Goal: Task Accomplishment & Management: Manage account settings

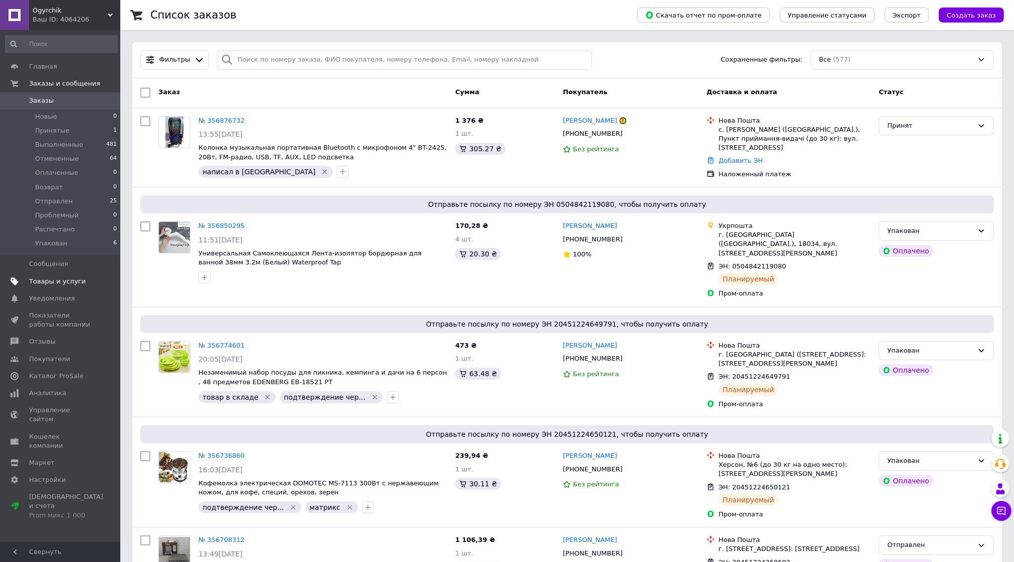
click at [75, 281] on span "Товары и услуги" at bounding box center [57, 281] width 57 height 9
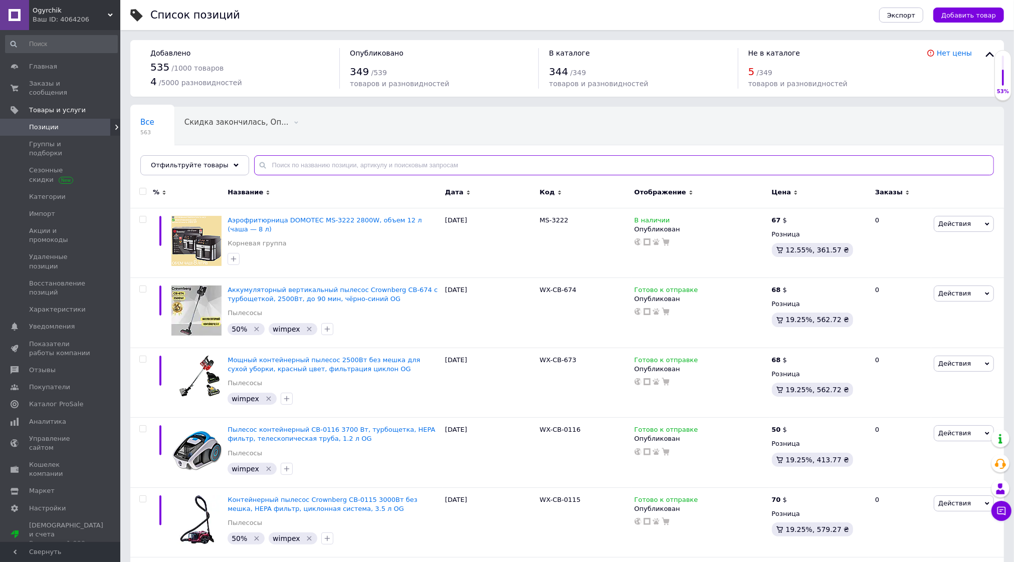
click at [309, 164] on input "text" at bounding box center [624, 165] width 740 height 20
paste input "5496"
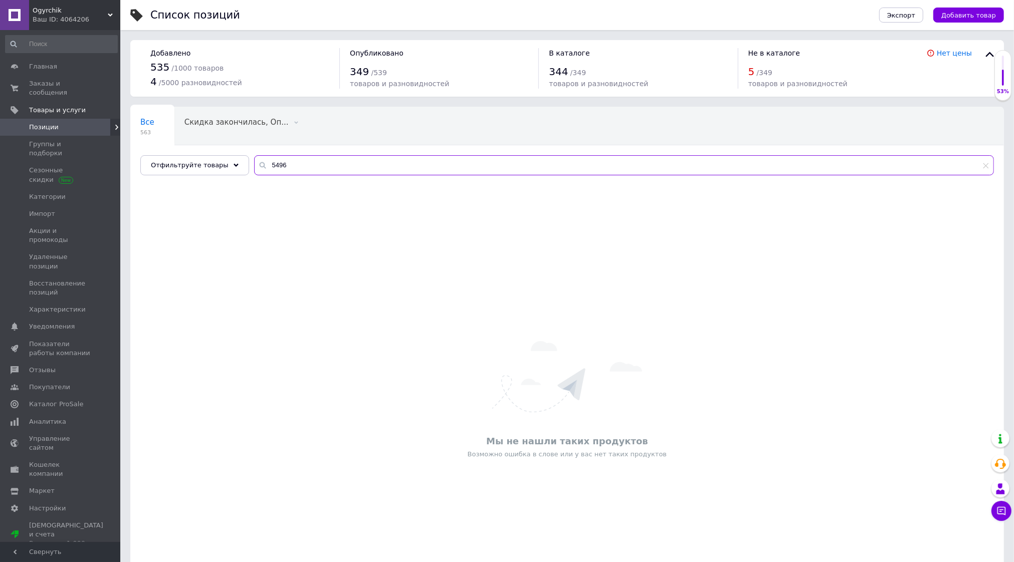
type input "5496"
click at [74, 79] on span "Заказы и сообщения" at bounding box center [61, 88] width 64 height 18
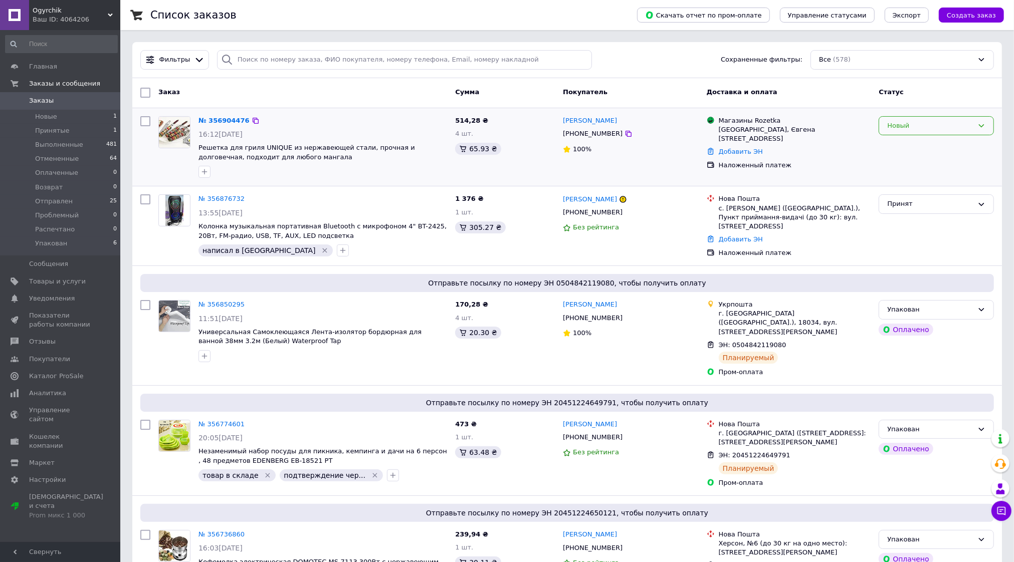
click at [938, 123] on div "Новый" at bounding box center [930, 126] width 86 height 11
click at [897, 144] on li "Принят" at bounding box center [936, 146] width 114 height 19
click at [211, 115] on div "№ 356904476" at bounding box center [221, 121] width 48 height 12
click at [212, 120] on link "№ 356904476" at bounding box center [221, 121] width 46 height 8
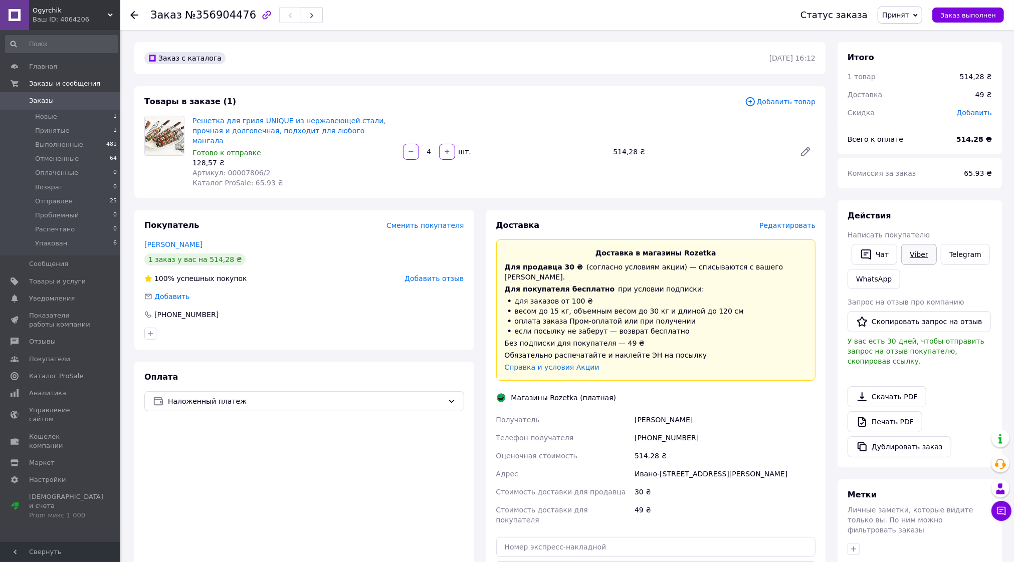
click at [908, 256] on link "Viber" at bounding box center [918, 254] width 35 height 21
click at [886, 412] on link "Печать PDF" at bounding box center [884, 421] width 75 height 21
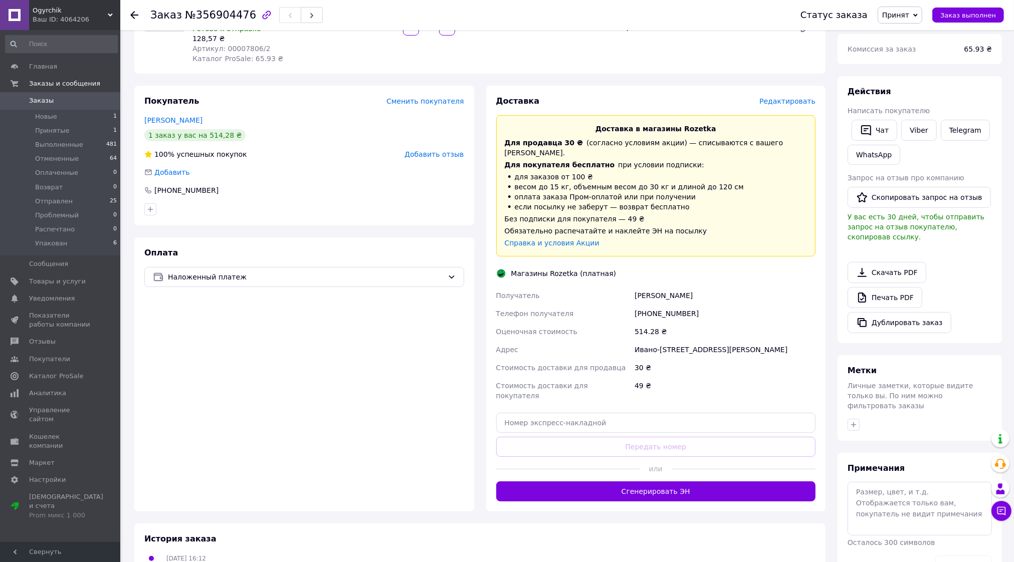
scroll to position [125, 0]
click at [849, 418] on button "button" at bounding box center [853, 424] width 12 height 12
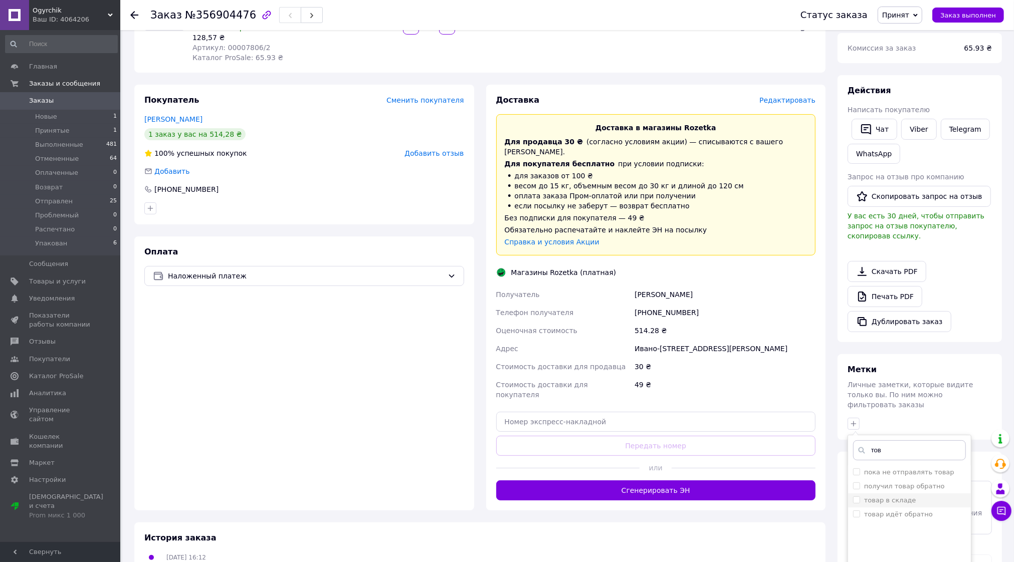
type input "тов"
click at [893, 497] on label "товар в складе" at bounding box center [890, 501] width 52 height 8
checkbox input "true"
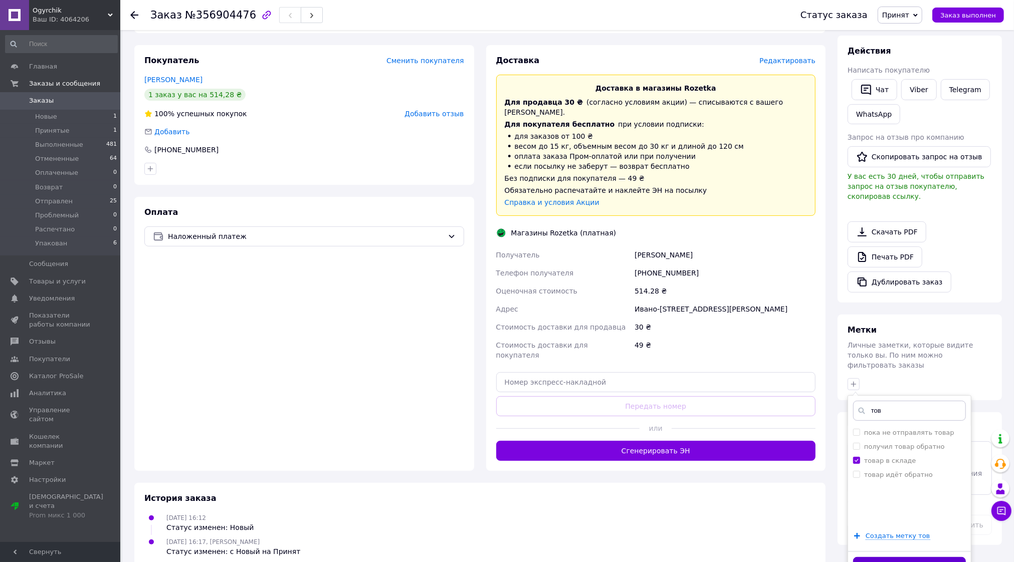
click at [892, 557] on button "Добавить метку" at bounding box center [909, 567] width 113 height 20
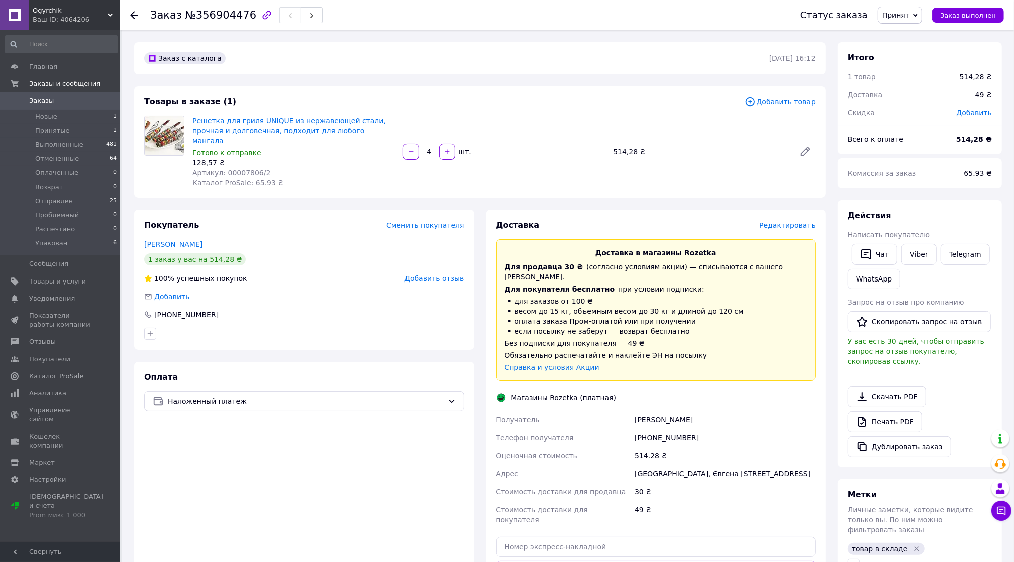
scroll to position [175, 0]
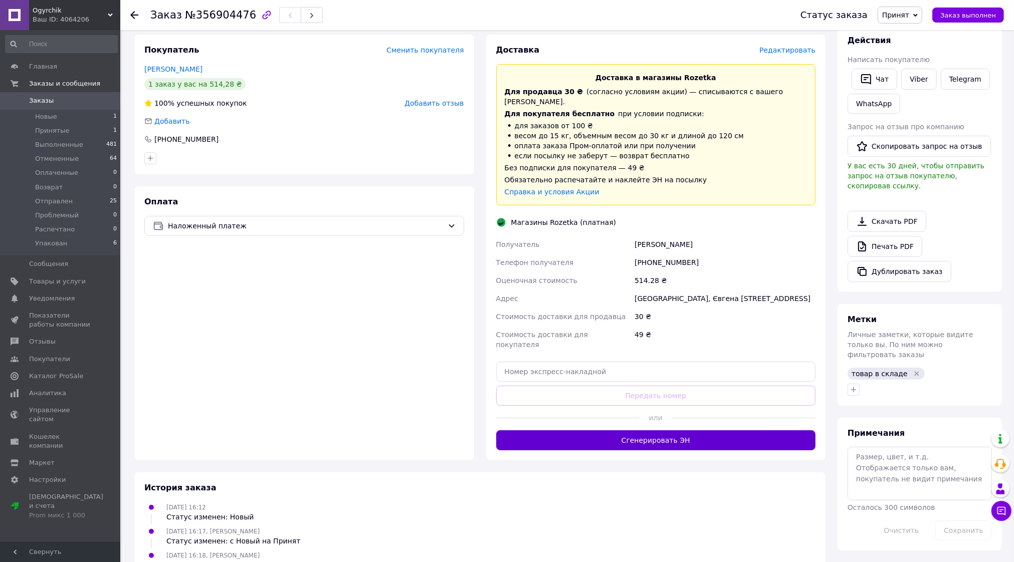
click at [701, 430] on button "Сгенерировать ЭН" at bounding box center [656, 440] width 320 height 20
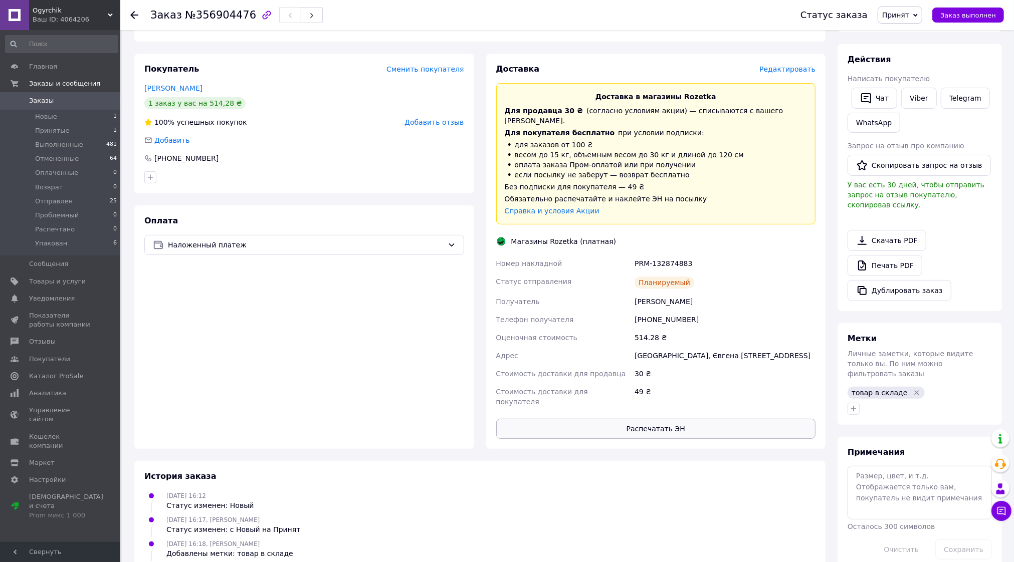
scroll to position [169, 0]
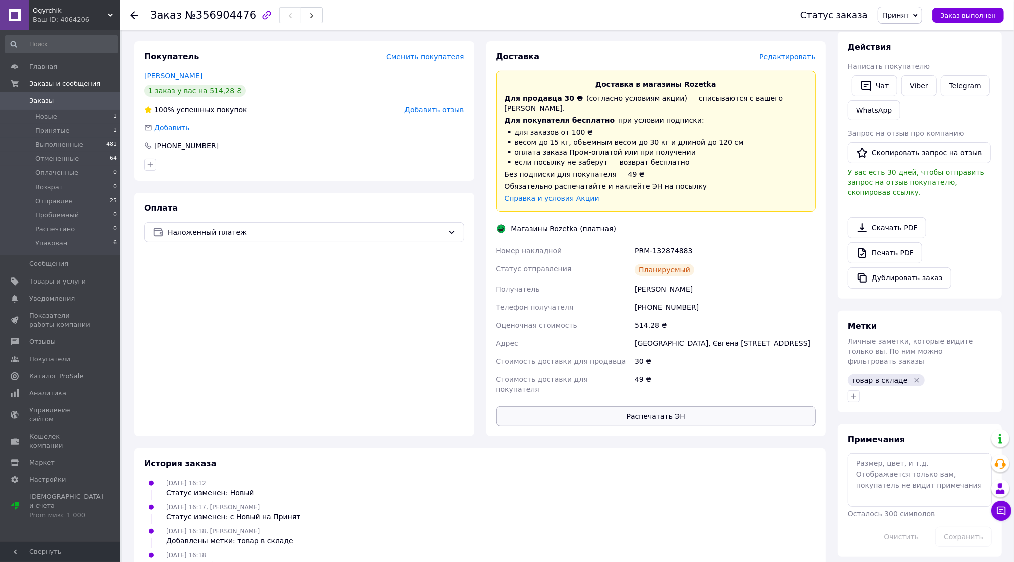
click at [669, 406] on button "Распечатать ЭН" at bounding box center [656, 416] width 320 height 20
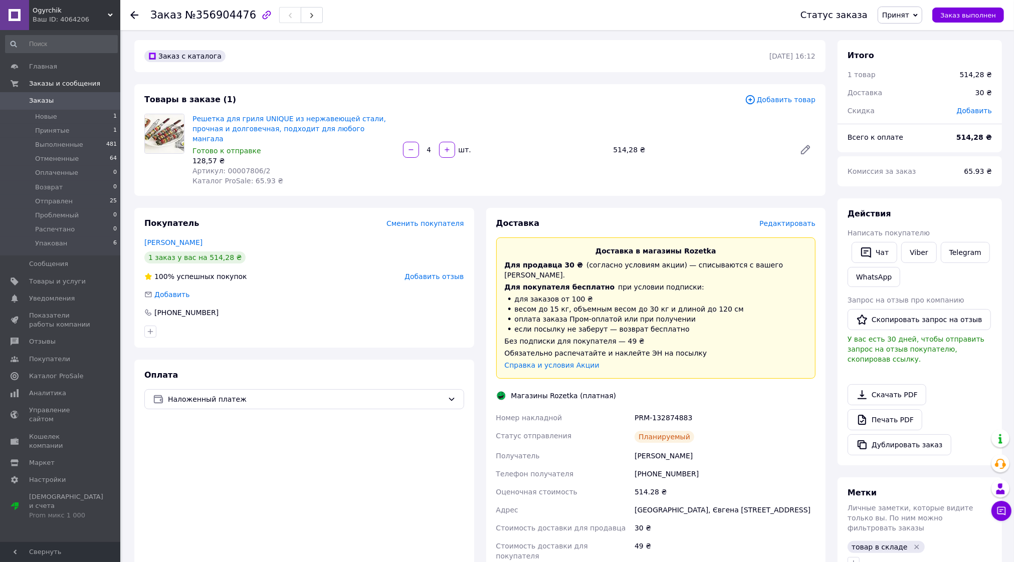
scroll to position [0, 0]
click at [919, 256] on link "Viber" at bounding box center [918, 254] width 35 height 21
click at [908, 11] on span "Принят" at bounding box center [895, 15] width 27 height 8
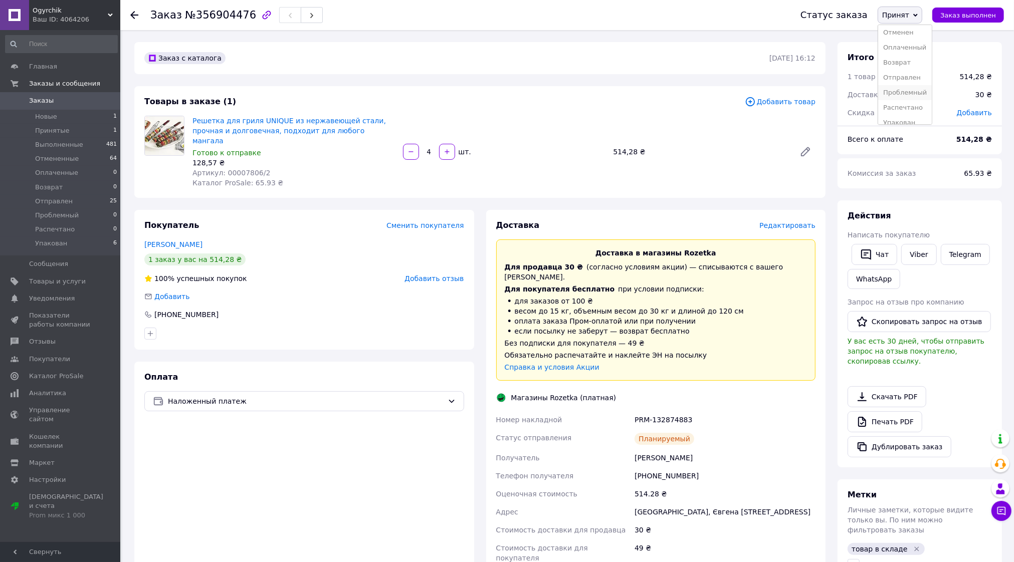
scroll to position [26, 0]
click at [913, 115] on li "Упакован" at bounding box center [905, 114] width 54 height 15
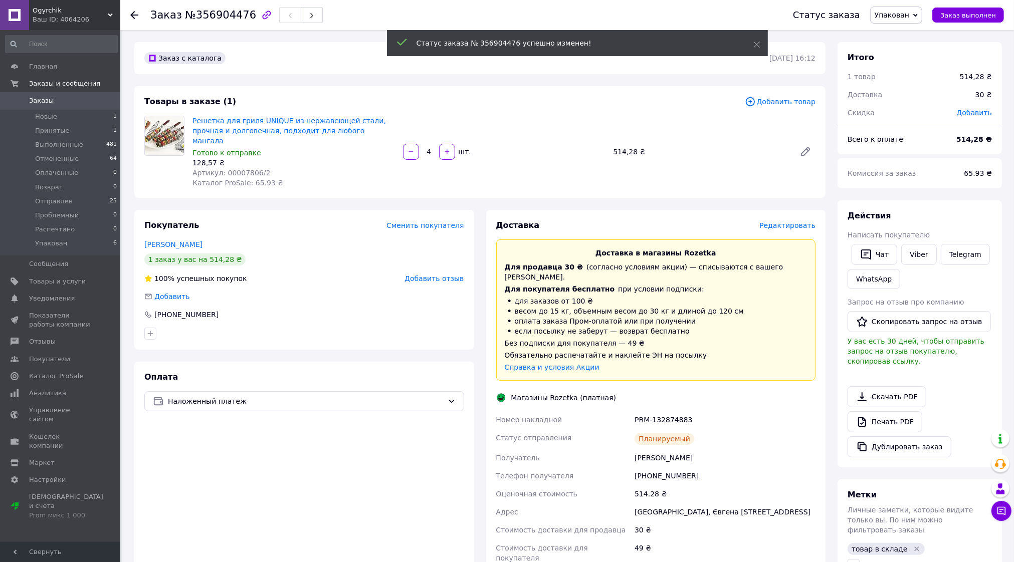
click at [130, 15] on icon at bounding box center [134, 15] width 8 height 8
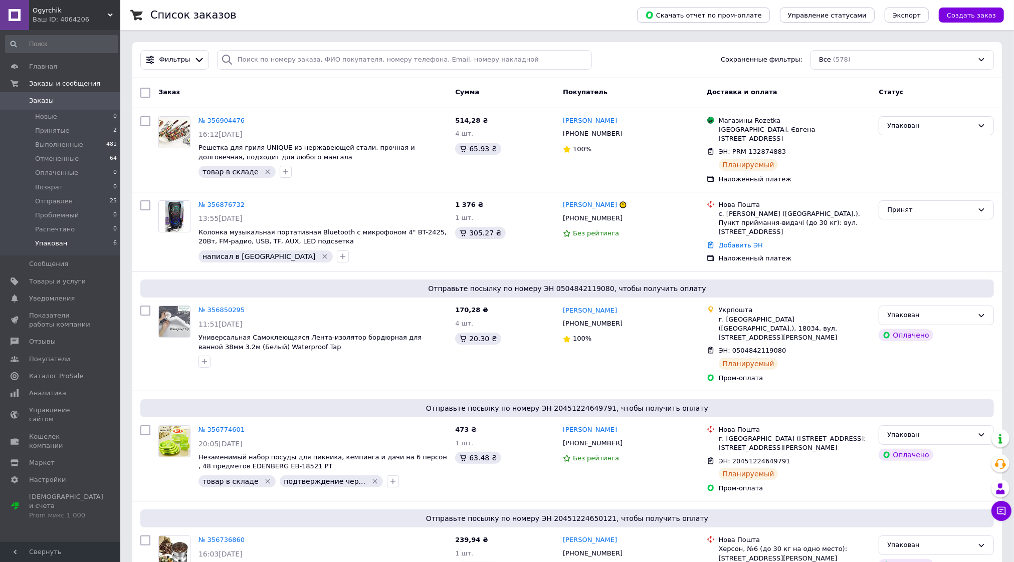
click at [89, 242] on li "Упакован 6" at bounding box center [61, 246] width 123 height 19
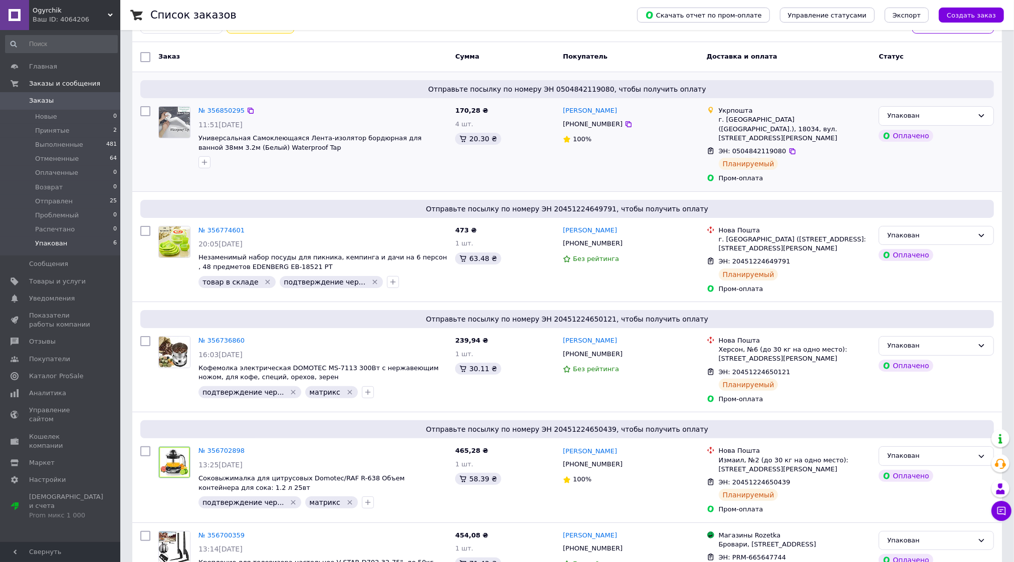
scroll to position [192, 0]
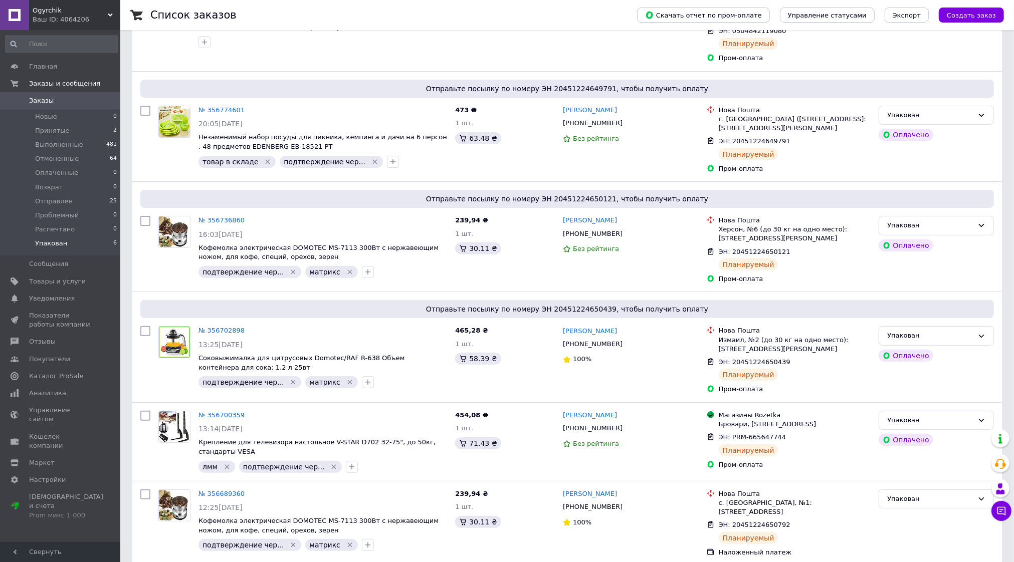
click at [80, 240] on li "Упакован 6" at bounding box center [61, 246] width 123 height 19
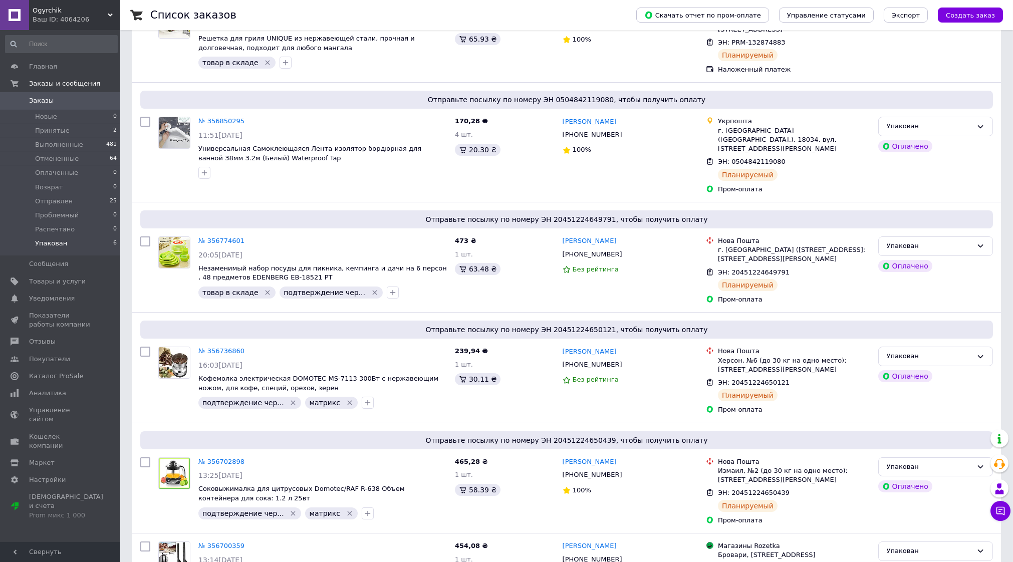
scroll to position [83, 0]
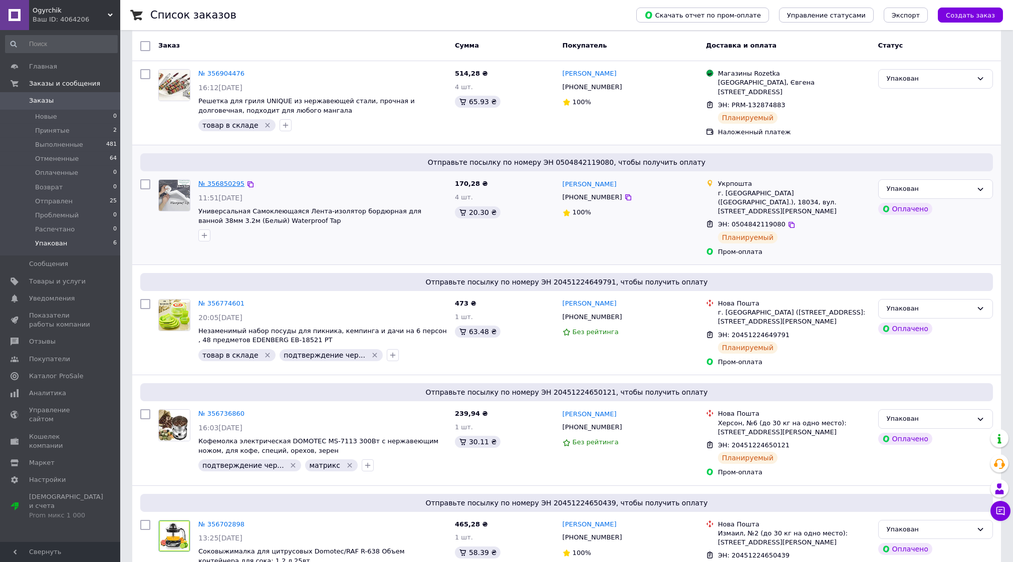
click at [204, 180] on link "№ 356850295" at bounding box center [221, 184] width 46 height 8
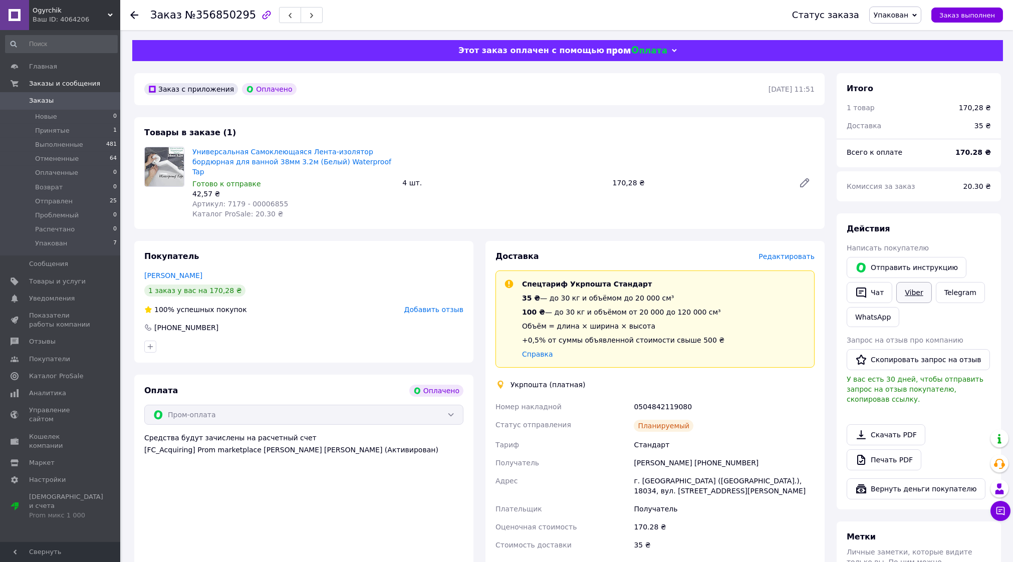
click at [905, 289] on link "Viber" at bounding box center [914, 292] width 35 height 21
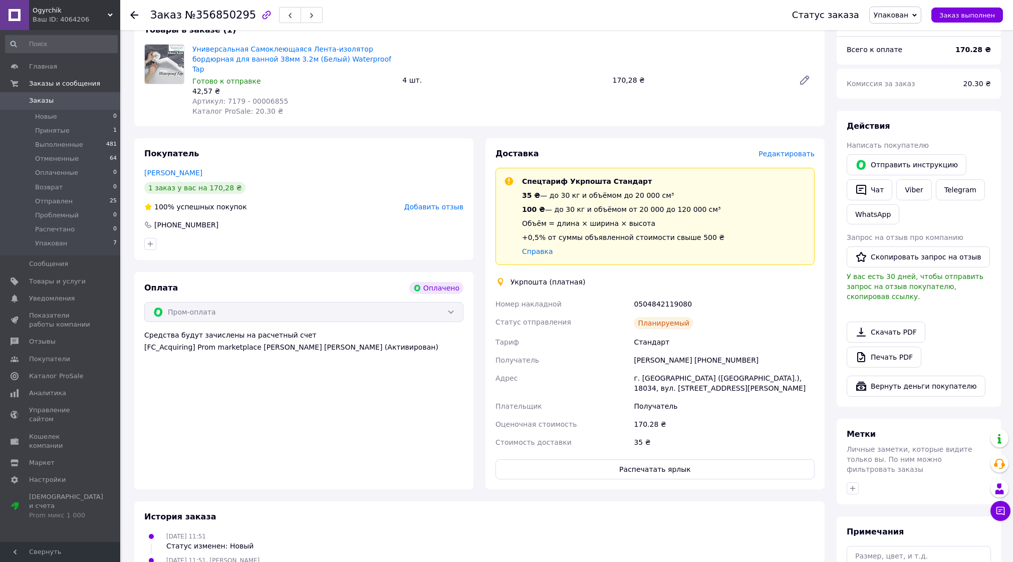
scroll to position [125, 0]
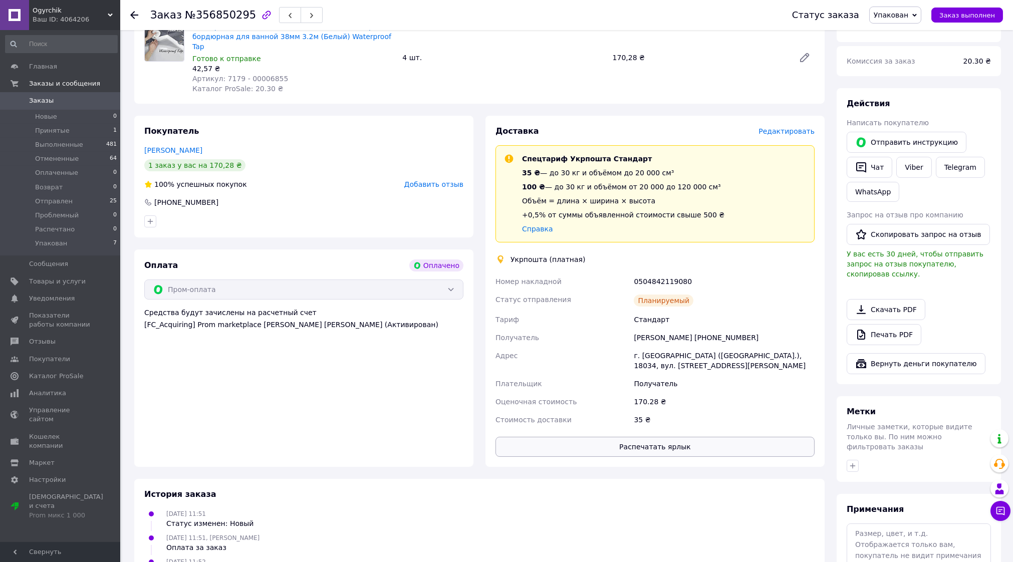
click at [672, 439] on button "Распечатать ярлык" at bounding box center [655, 447] width 319 height 20
click at [133, 14] on icon at bounding box center [134, 15] width 8 height 8
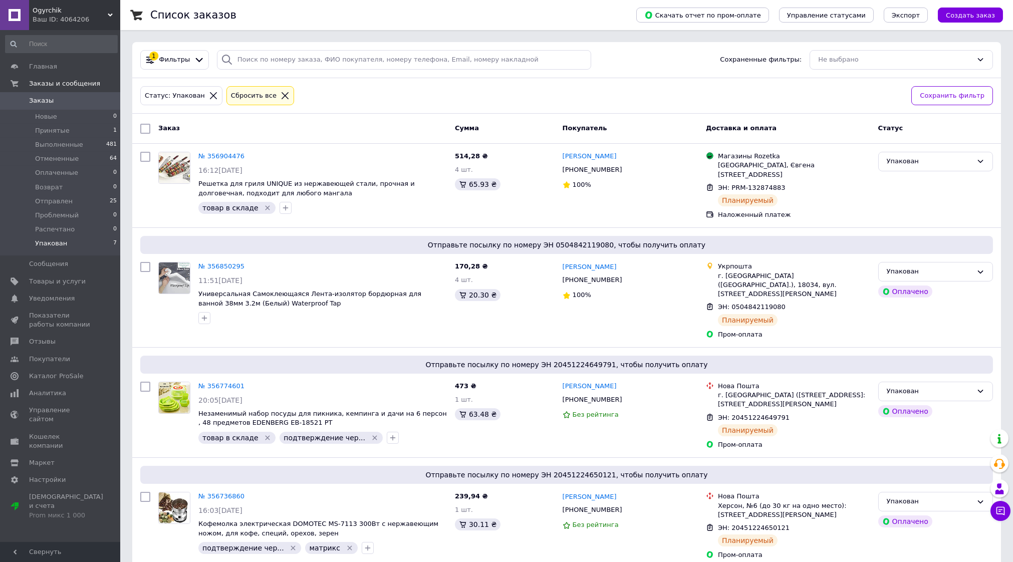
click at [86, 244] on li "Упакован 7" at bounding box center [61, 246] width 123 height 19
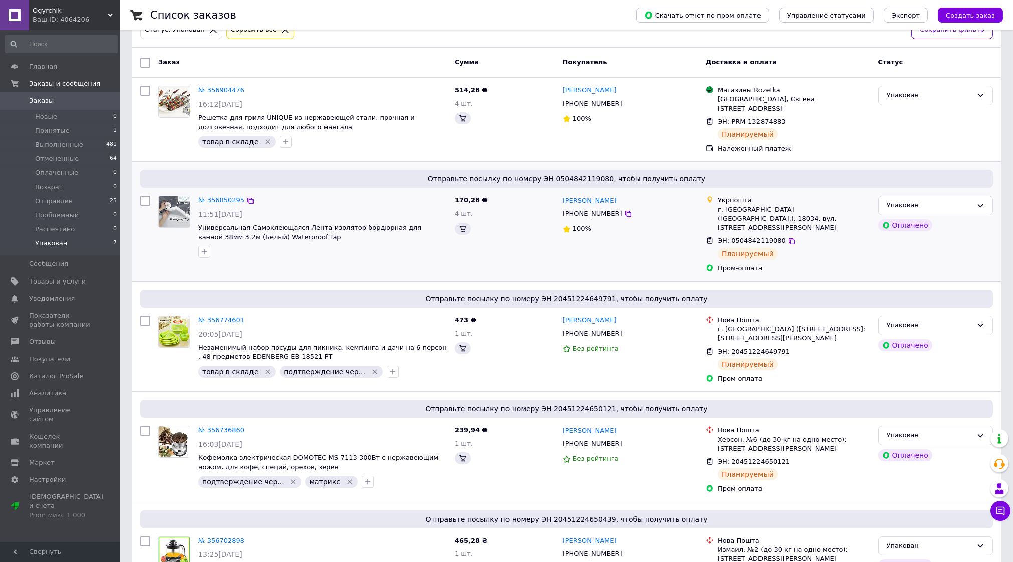
scroll to position [271, 0]
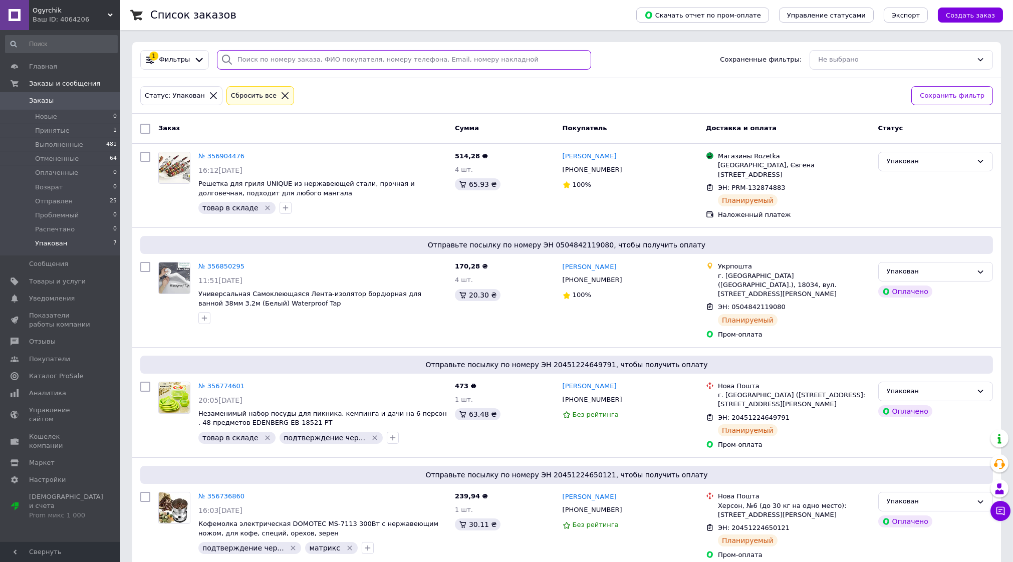
click at [274, 57] on input "search" at bounding box center [404, 60] width 375 height 20
click at [282, 96] on icon at bounding box center [285, 95] width 7 height 7
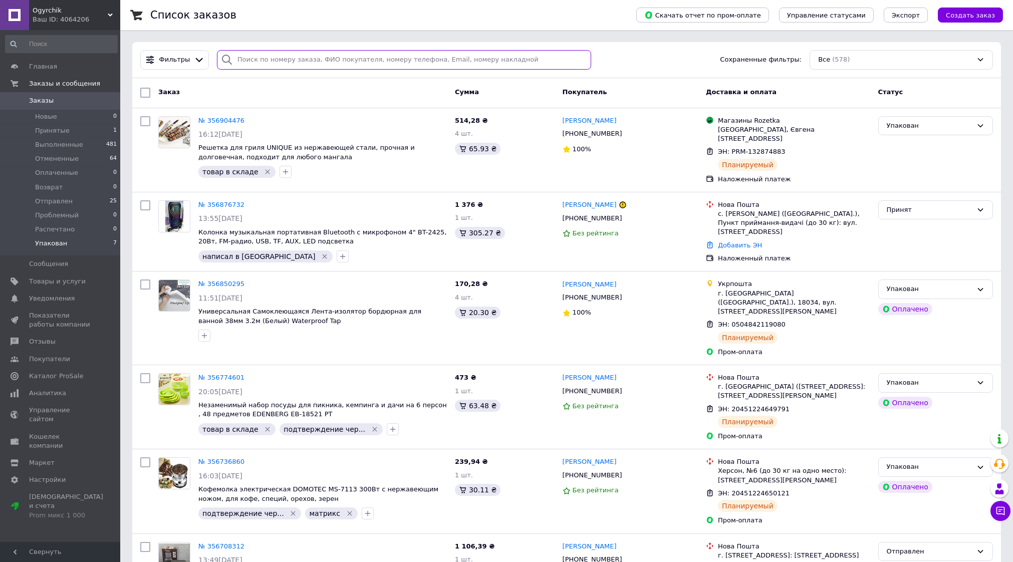
click at [242, 55] on input "search" at bounding box center [404, 60] width 375 height 20
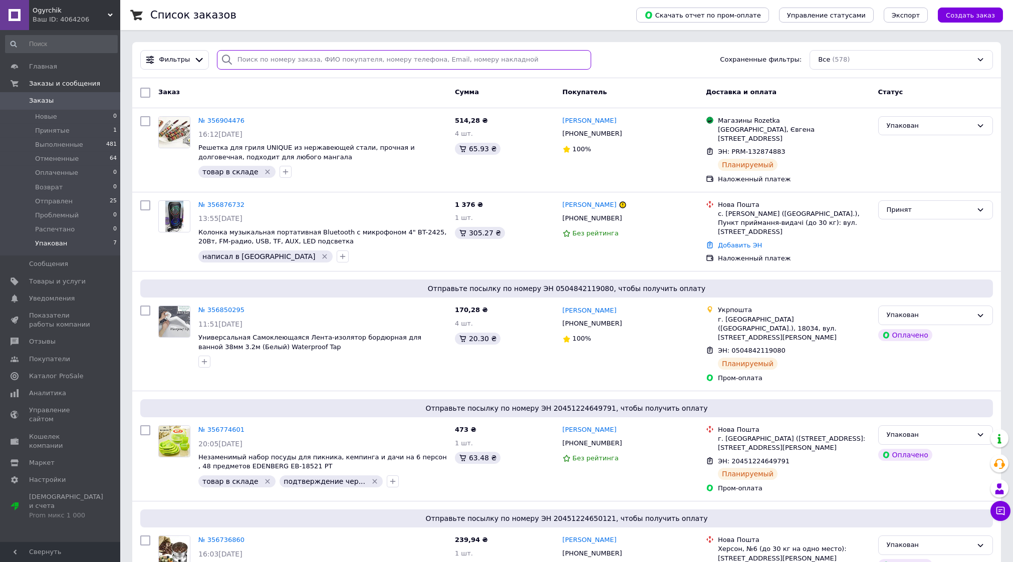
paste input "20451220635375"
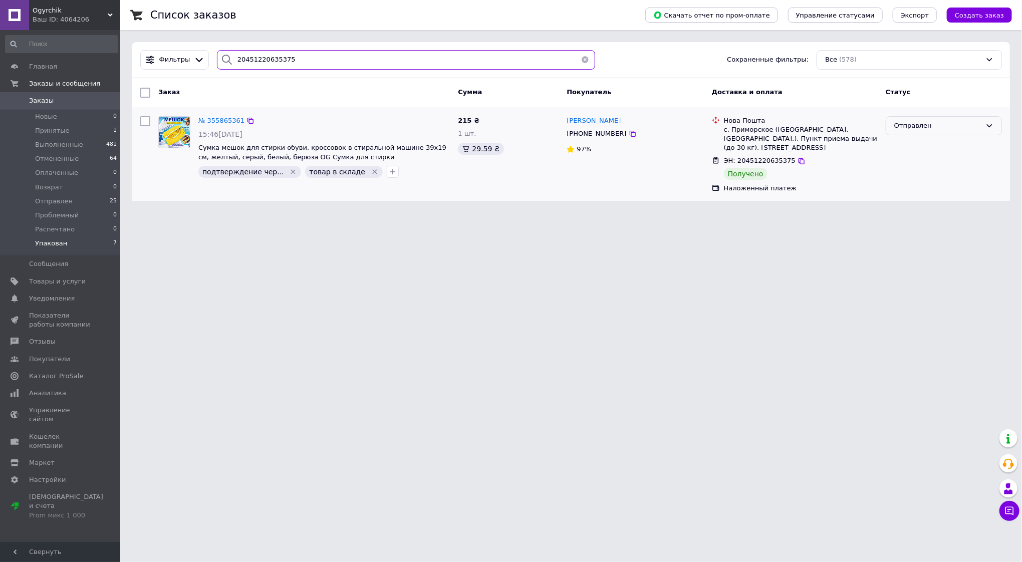
type input "20451220635375"
click at [924, 124] on div "Отправлен" at bounding box center [938, 126] width 87 height 11
click at [921, 163] on li "Выполнен" at bounding box center [944, 165] width 115 height 19
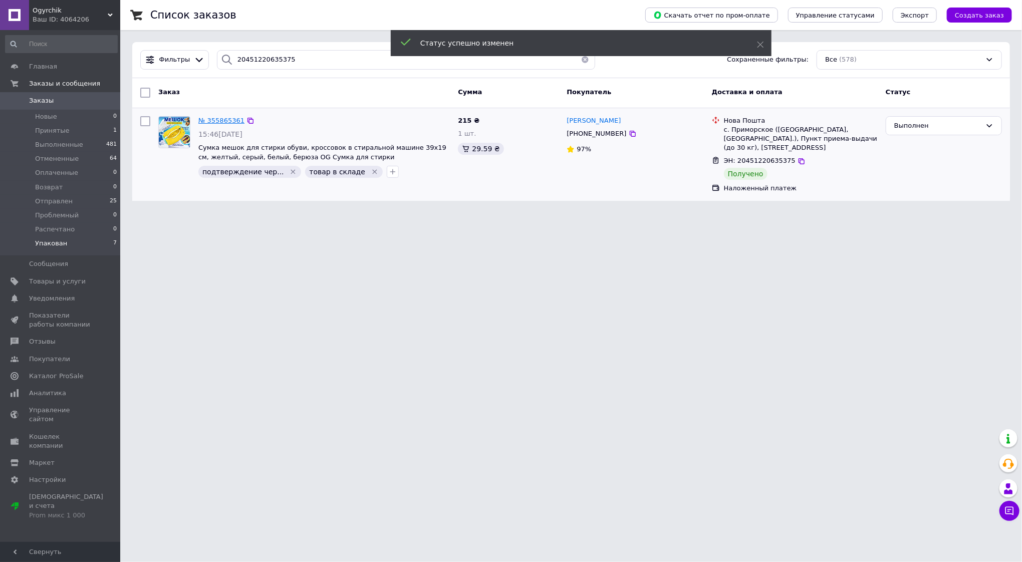
click at [213, 120] on span "№ 355865361" at bounding box center [221, 121] width 46 height 8
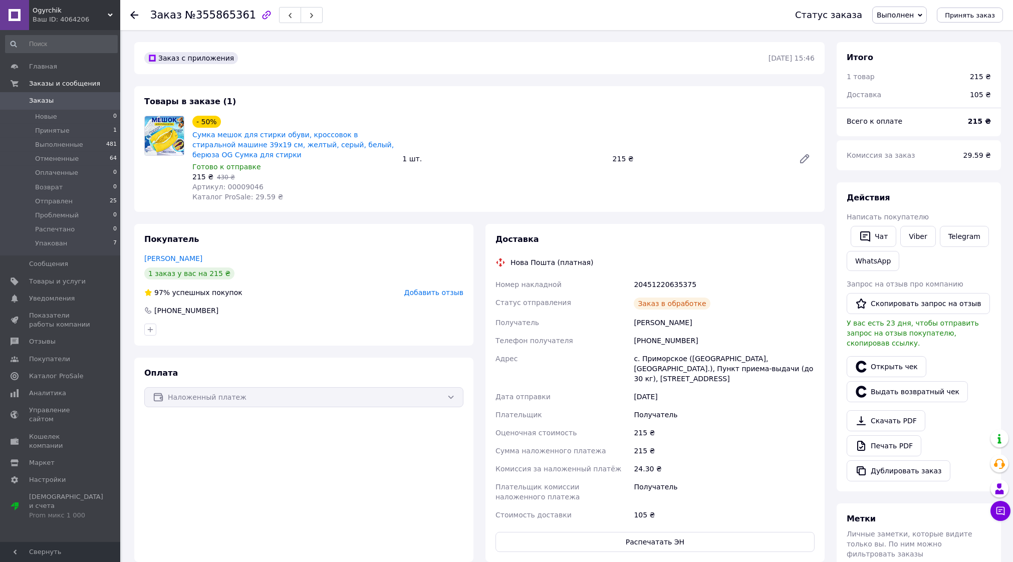
scroll to position [96, 0]
click at [428, 292] on span "Добавить отзыв" at bounding box center [433, 293] width 59 height 8
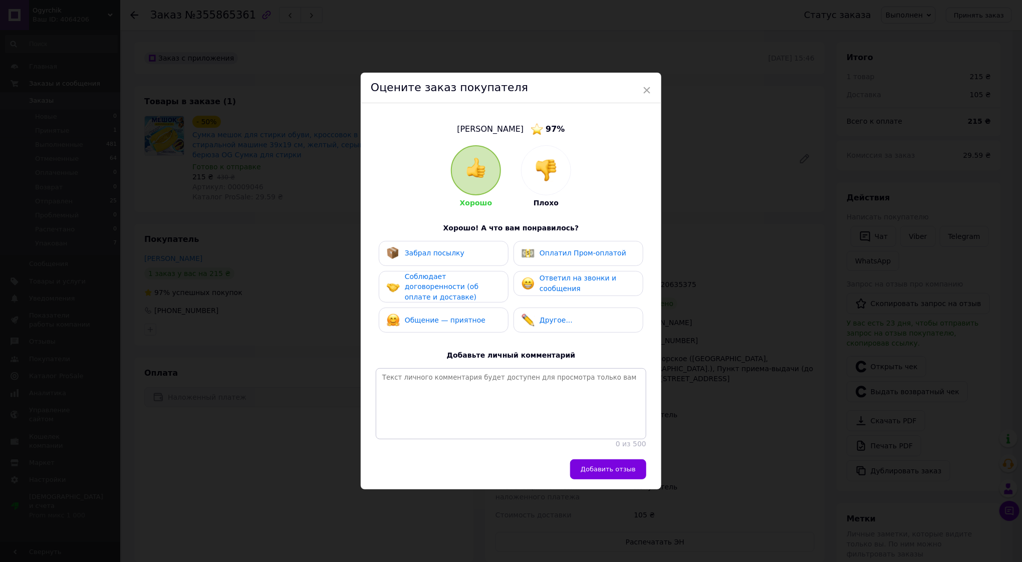
click at [430, 254] on div "Забрал посылку" at bounding box center [435, 253] width 60 height 11
click at [428, 279] on span "Соблюдает договоренности (об оплате и доставке)" at bounding box center [442, 287] width 74 height 29
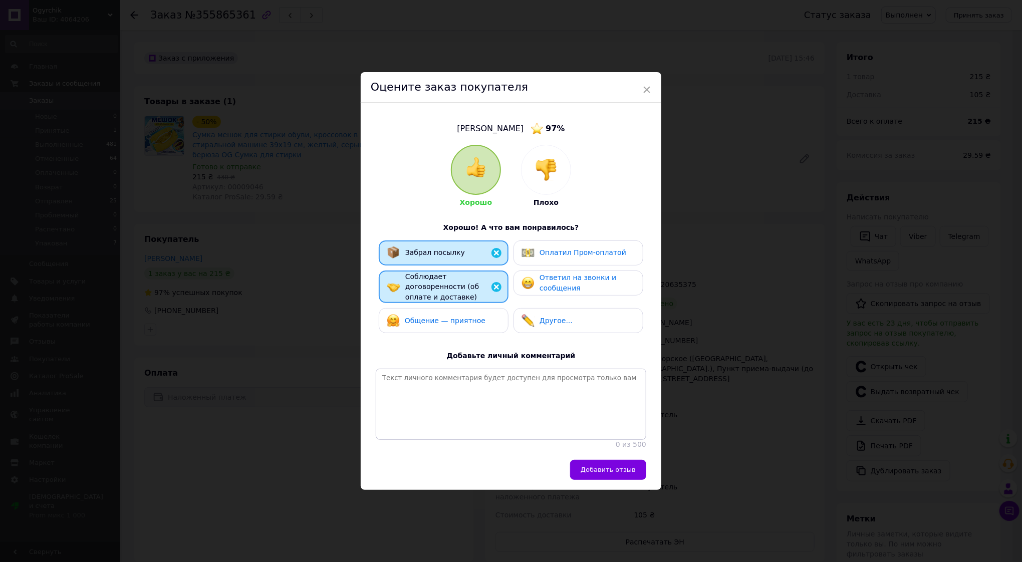
click at [533, 277] on img at bounding box center [528, 283] width 13 height 13
click at [598, 477] on button "Добавить отзыв" at bounding box center [608, 470] width 76 height 20
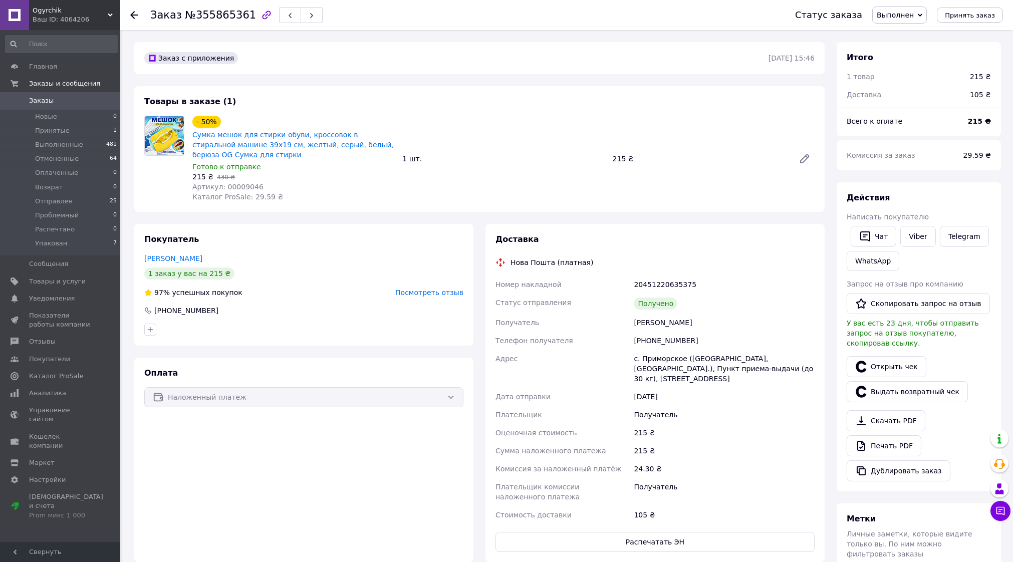
click at [137, 14] on icon at bounding box center [134, 15] width 8 height 8
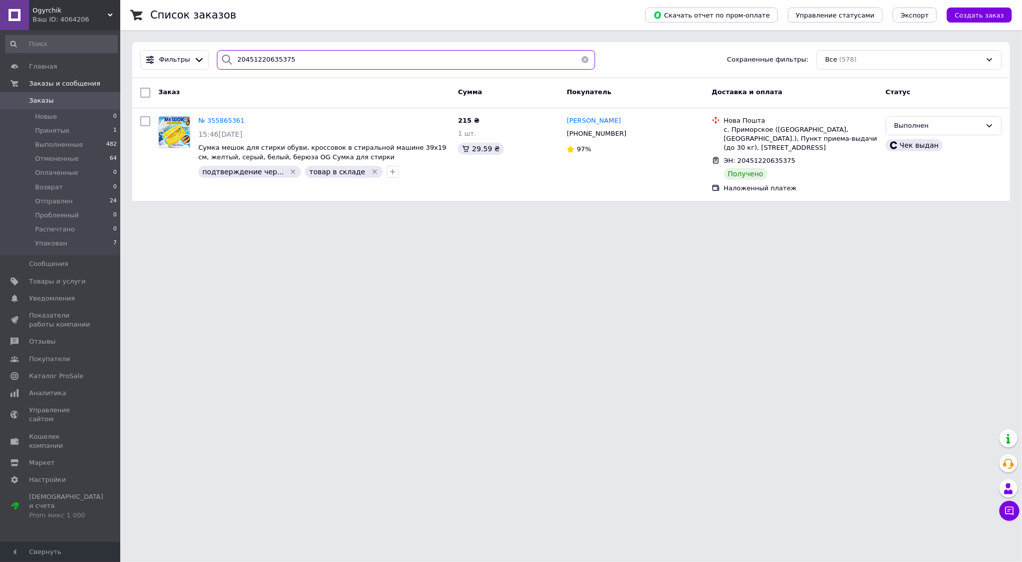
click at [320, 55] on input "20451220635375" at bounding box center [406, 60] width 379 height 20
paste input "3193100"
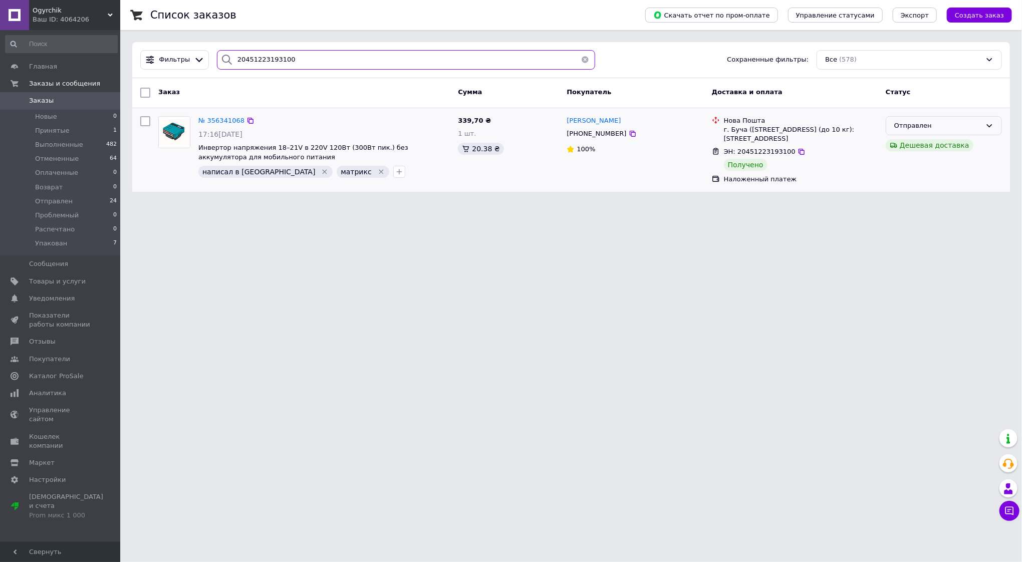
type input "20451223193100"
click at [978, 122] on div "Отправлен" at bounding box center [938, 126] width 87 height 11
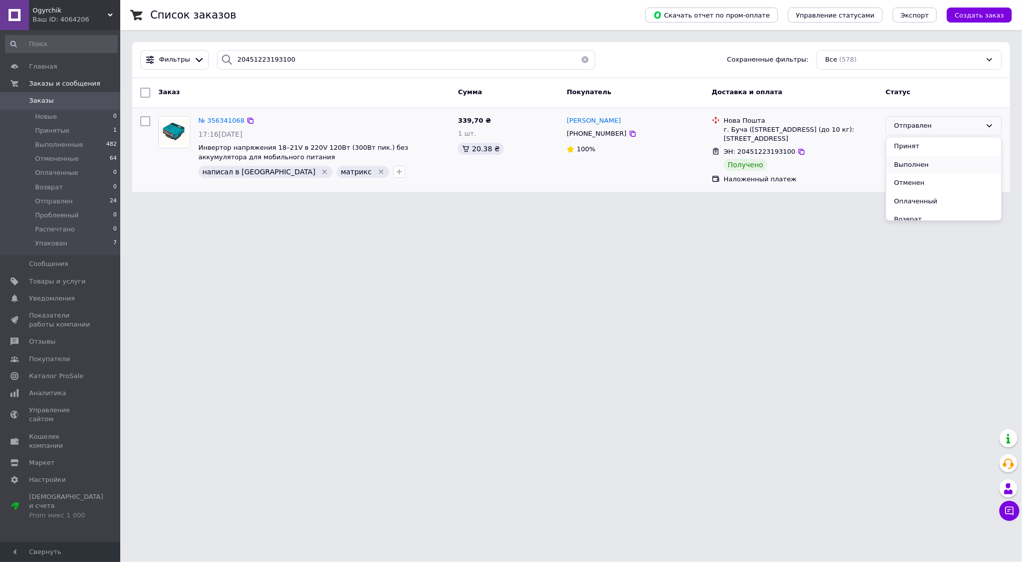
click at [915, 165] on li "Выполнен" at bounding box center [944, 165] width 115 height 19
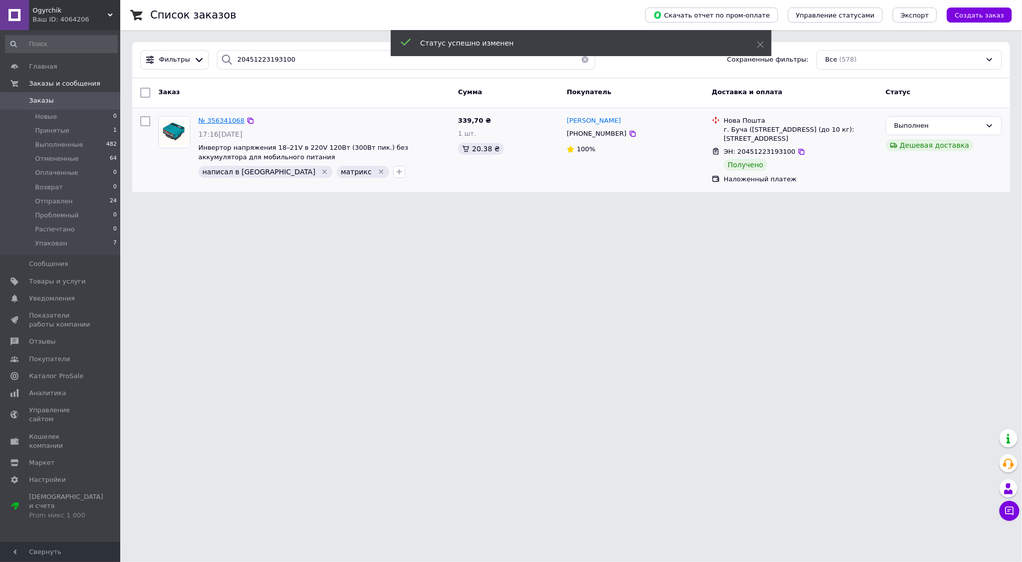
click at [235, 121] on span "№ 356341068" at bounding box center [221, 121] width 46 height 8
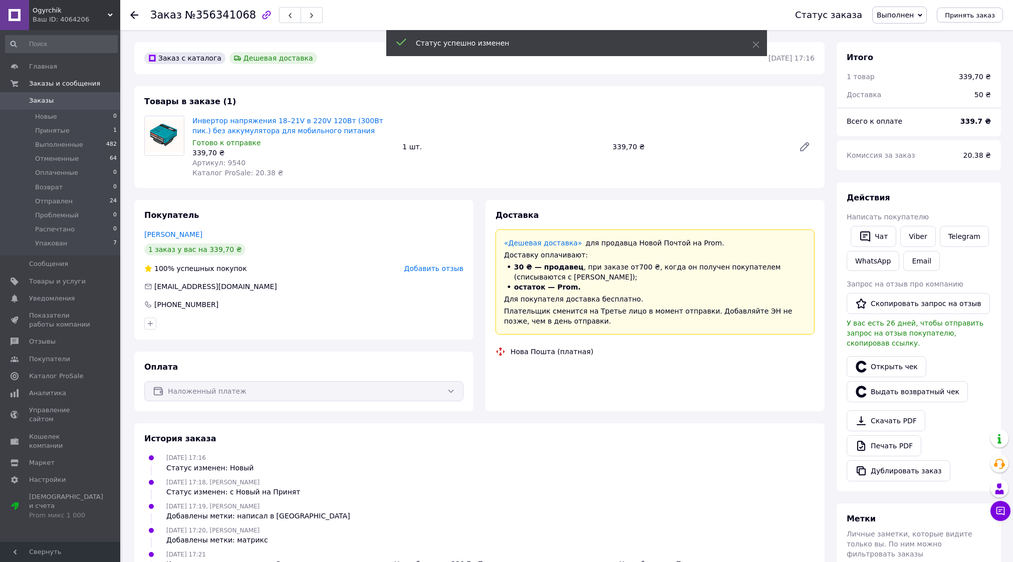
scroll to position [72, 0]
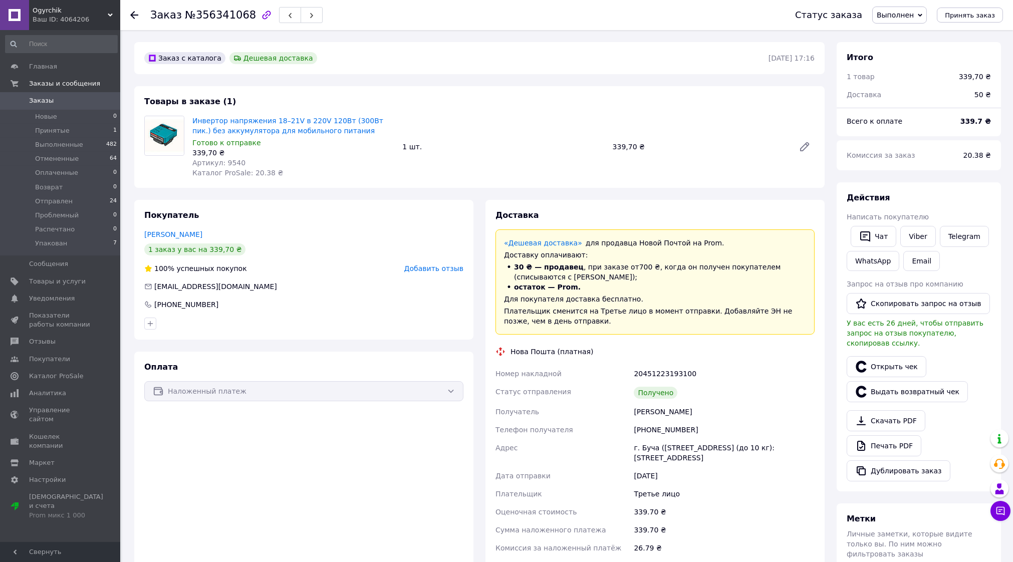
click at [440, 267] on span "Добавить отзыв" at bounding box center [433, 269] width 59 height 8
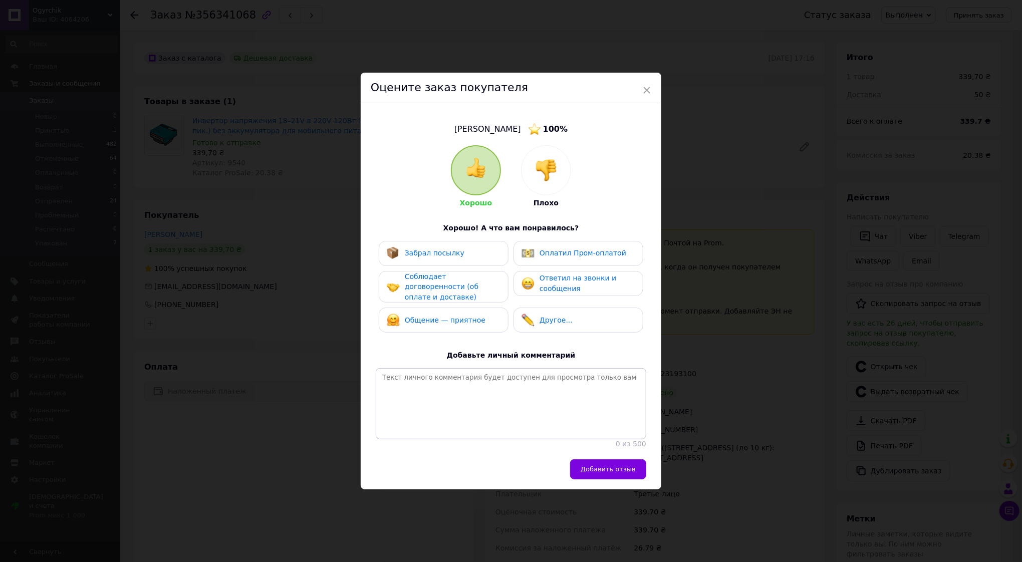
click at [443, 254] on div "Забрал посылку" at bounding box center [435, 253] width 60 height 11
click at [441, 275] on span "Соблюдает договоренности (об оплате и доставке)" at bounding box center [442, 287] width 74 height 29
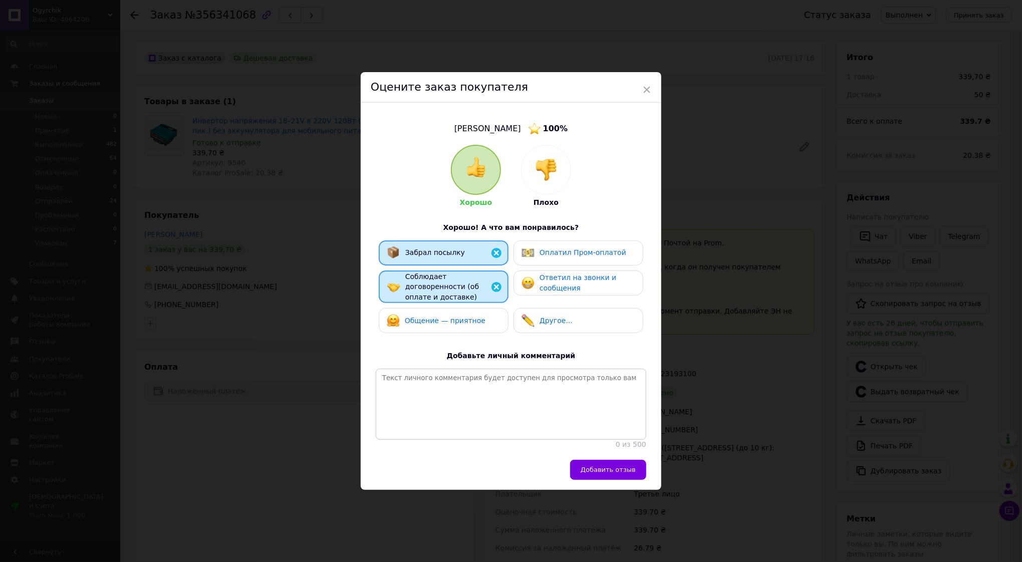
click at [557, 275] on span "Ответил на звонки и сообщения" at bounding box center [578, 283] width 77 height 19
click at [602, 474] on span "Добавить отзыв" at bounding box center [608, 470] width 55 height 8
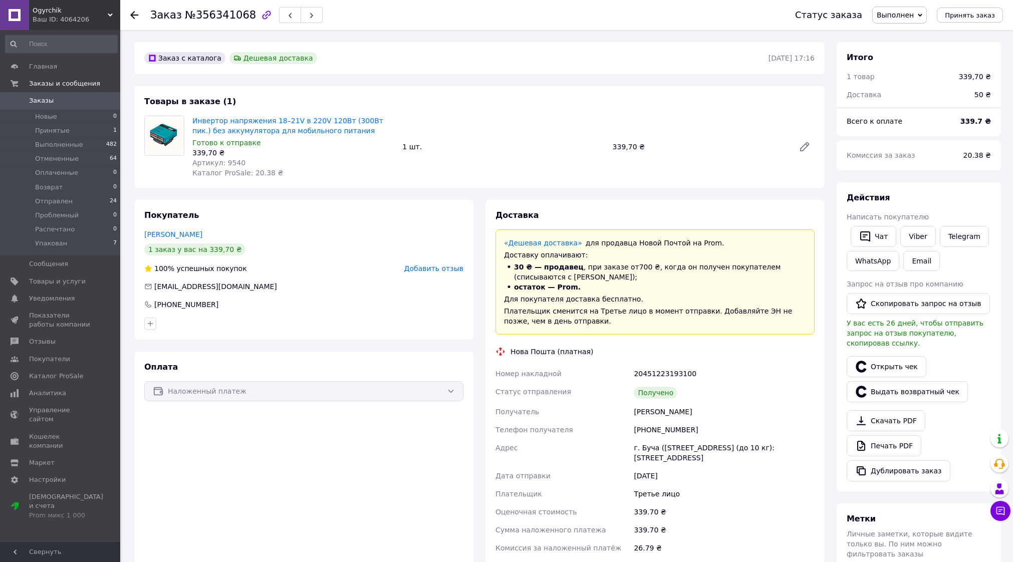
click at [132, 17] on icon at bounding box center [134, 15] width 8 height 8
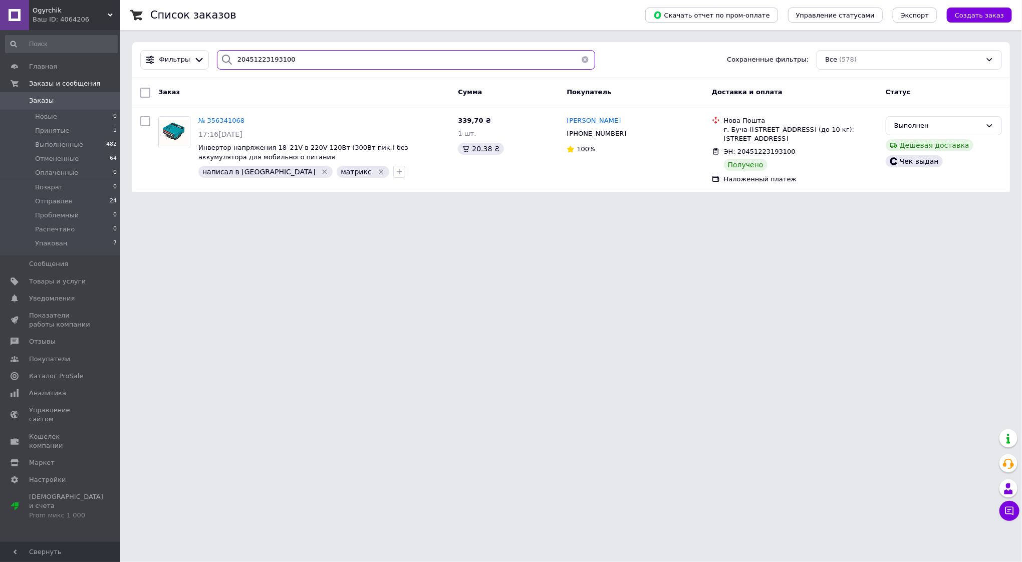
click at [314, 59] on input "20451223193100" at bounding box center [406, 60] width 379 height 20
click at [315, 59] on input "20451223193100" at bounding box center [406, 60] width 379 height 20
paste input "201184"
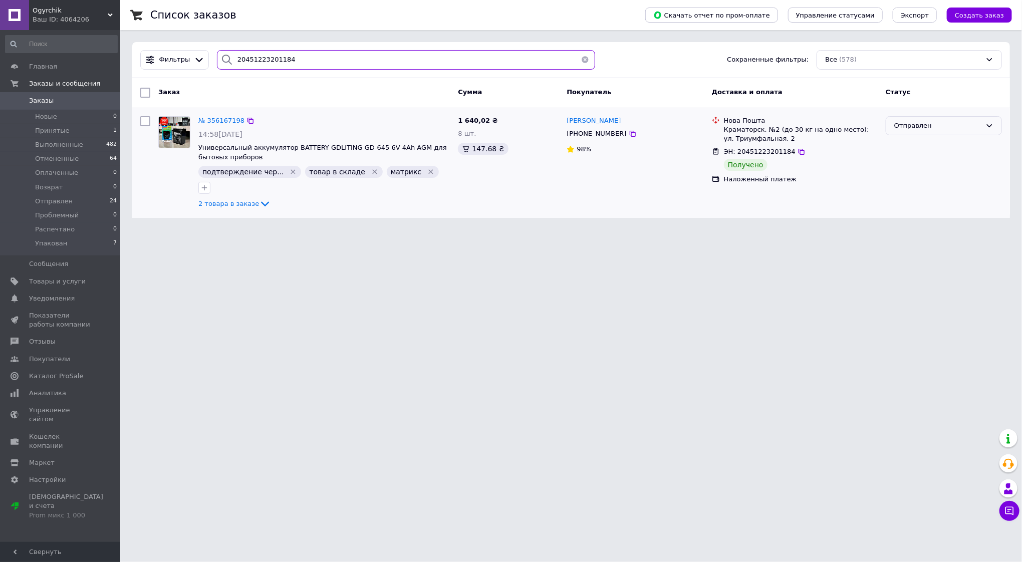
type input "20451223201184"
click at [952, 124] on div "Отправлен" at bounding box center [938, 126] width 87 height 11
click at [915, 164] on li "Выполнен" at bounding box center [944, 165] width 115 height 19
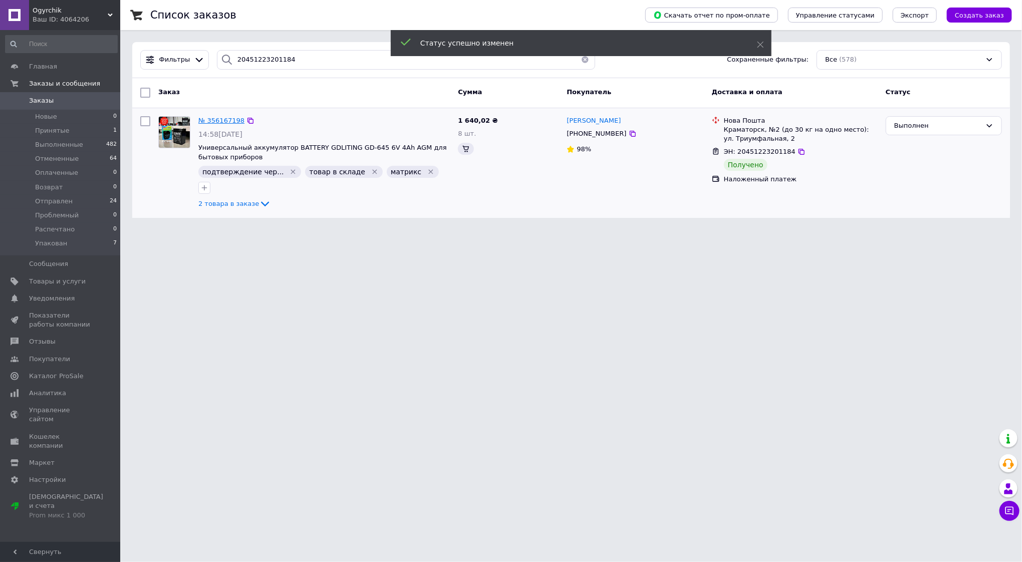
click at [232, 123] on span "№ 356167198" at bounding box center [221, 121] width 46 height 8
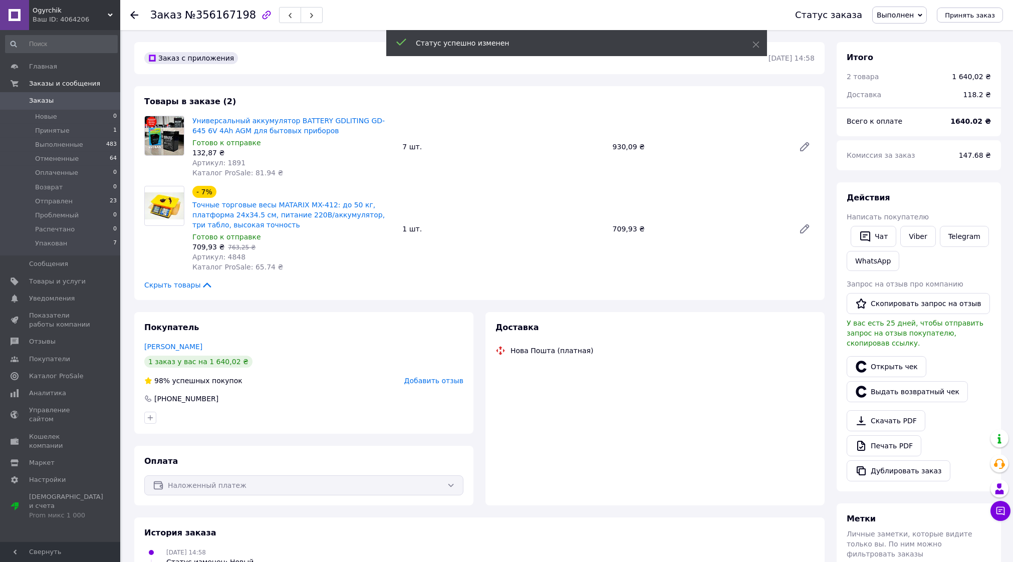
scroll to position [326, 0]
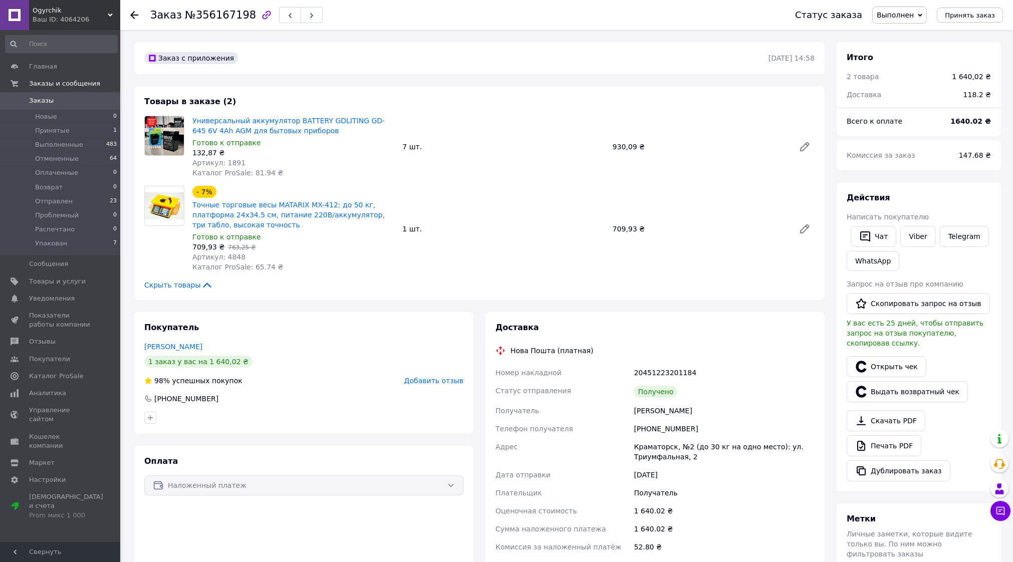
click at [454, 379] on span "Добавить отзыв" at bounding box center [433, 381] width 59 height 8
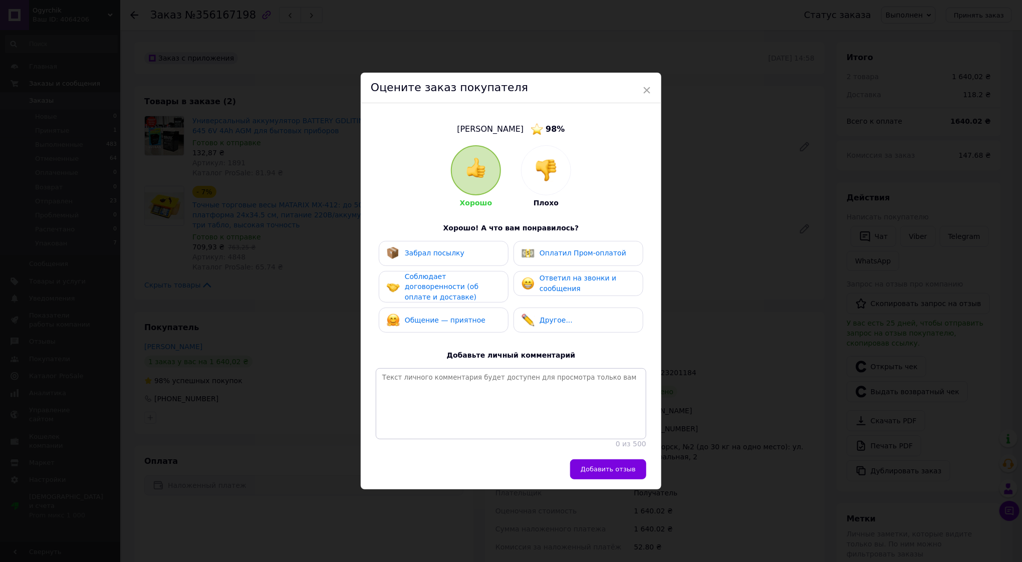
click at [471, 257] on div "Забрал посылку" at bounding box center [444, 253] width 130 height 25
click at [472, 274] on span "Соблюдает договоренности (об оплате и доставке)" at bounding box center [442, 287] width 74 height 29
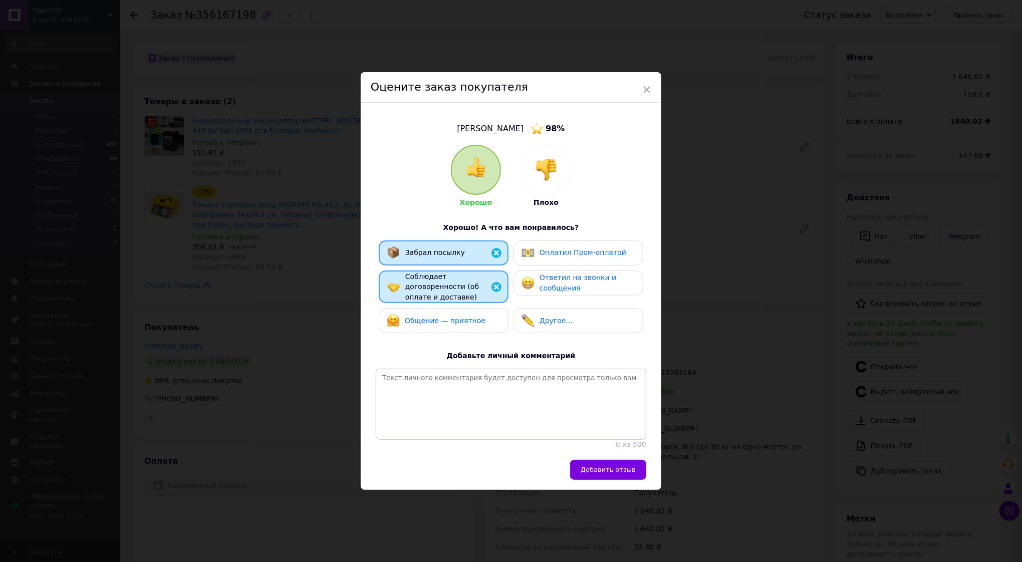
click at [553, 283] on span "Ответил на звонки и сообщения" at bounding box center [578, 283] width 77 height 19
click at [600, 466] on button "Добавить отзыв" at bounding box center [608, 470] width 76 height 20
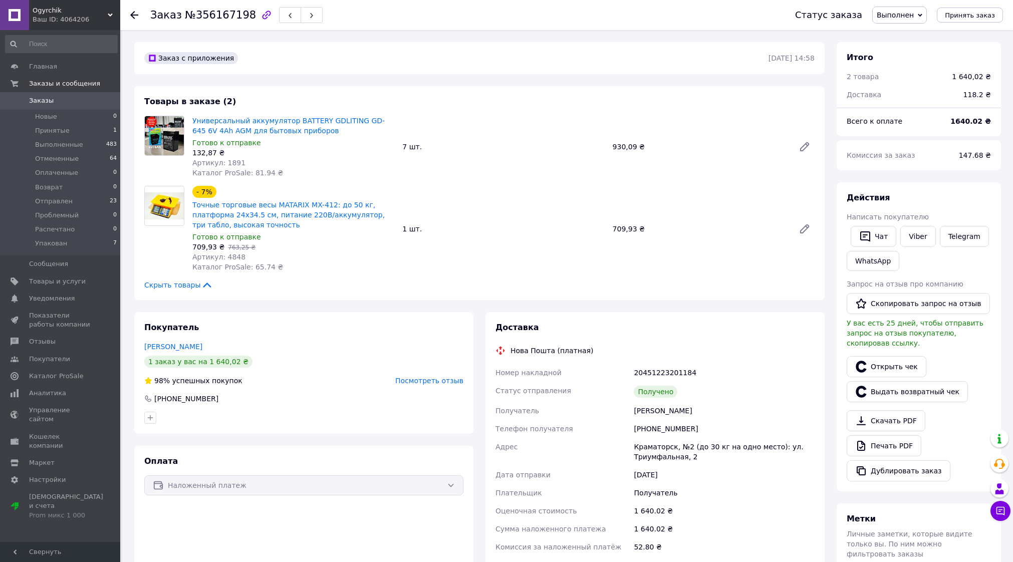
click at [134, 15] on icon at bounding box center [134, 15] width 8 height 8
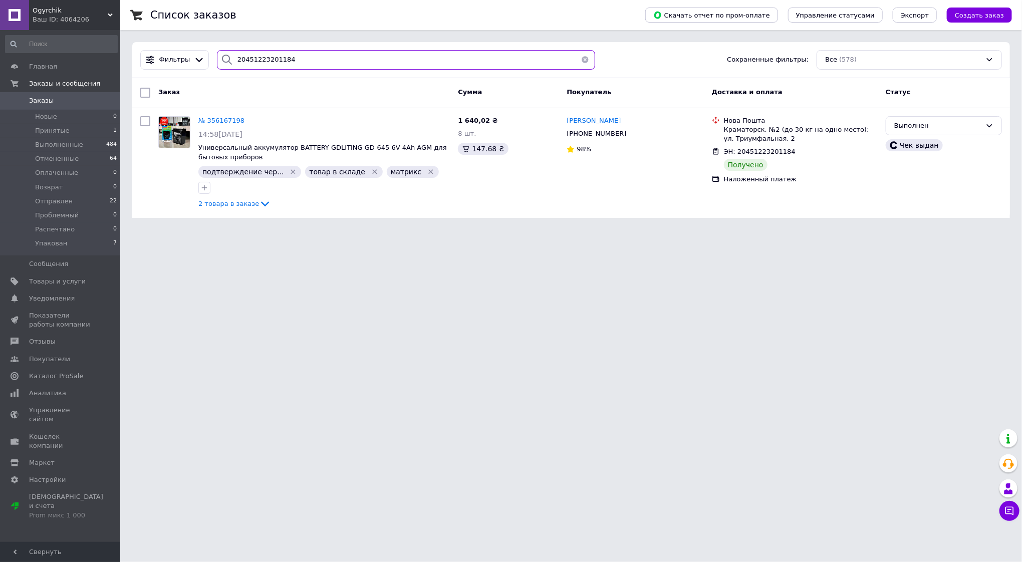
click at [301, 62] on input "20451223201184" at bounding box center [406, 60] width 379 height 20
paste input "79542"
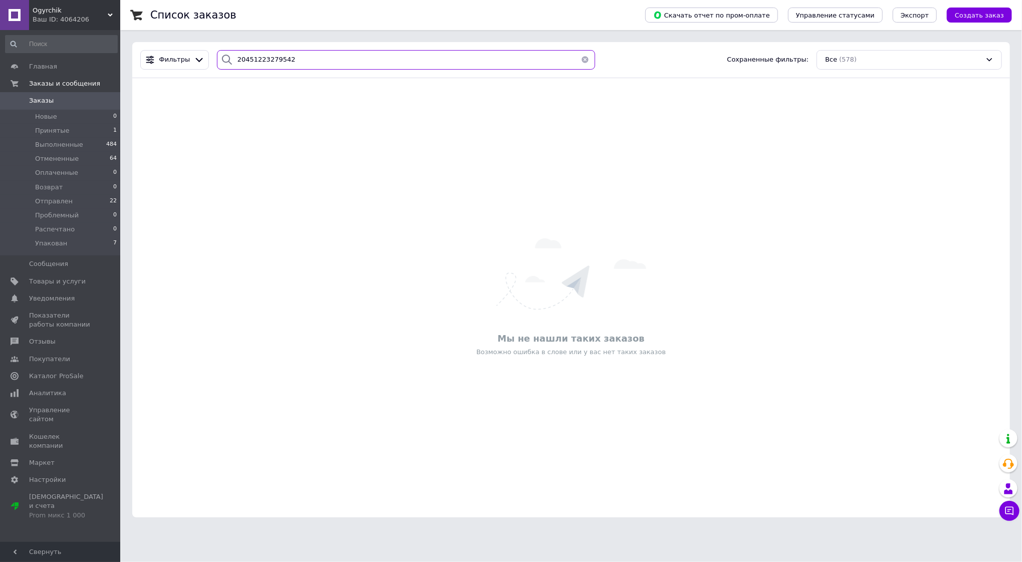
click at [309, 63] on input "20451223279542" at bounding box center [406, 60] width 379 height 20
paste input "198187"
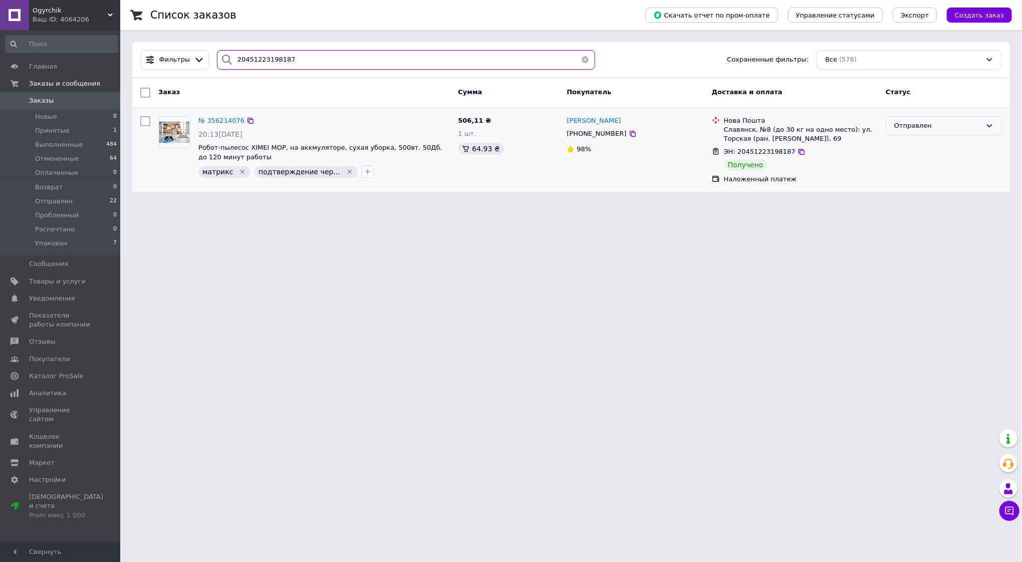
type input "20451223198187"
click at [933, 118] on div "Отправлен" at bounding box center [944, 126] width 116 height 20
click at [924, 161] on li "Выполнен" at bounding box center [944, 165] width 115 height 19
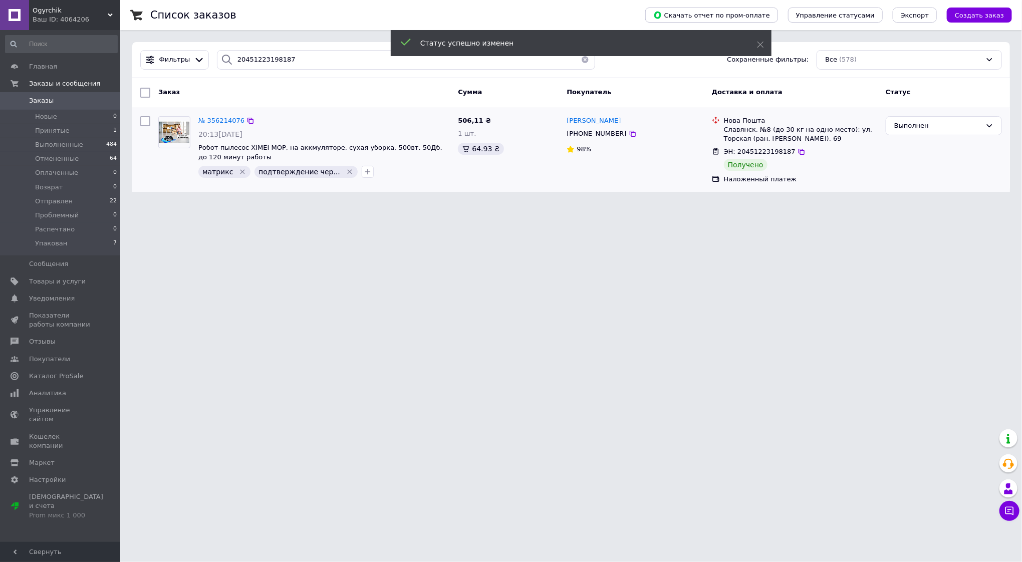
click at [221, 118] on span "№ 356214076" at bounding box center [221, 121] width 46 height 8
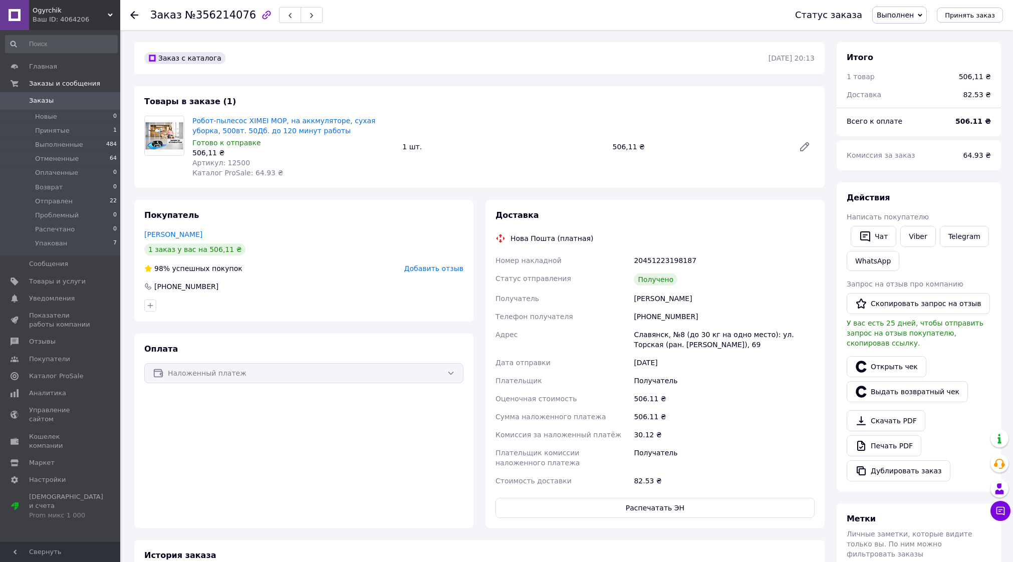
scroll to position [62, 0]
click at [425, 271] on span "Добавить отзыв" at bounding box center [433, 269] width 59 height 8
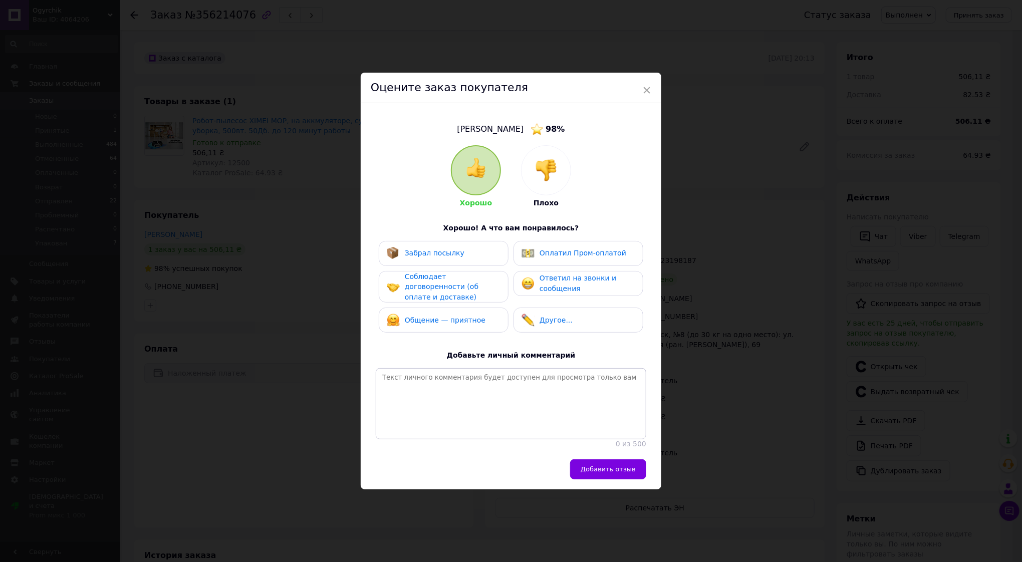
click at [440, 254] on div "Забрал посылку" at bounding box center [435, 253] width 60 height 11
drag, startPoint x: 443, startPoint y: 275, endPoint x: 488, endPoint y: 281, distance: 45.6
click at [443, 276] on span "Соблюдает договоренности (об оплате и доставке)" at bounding box center [442, 287] width 74 height 29
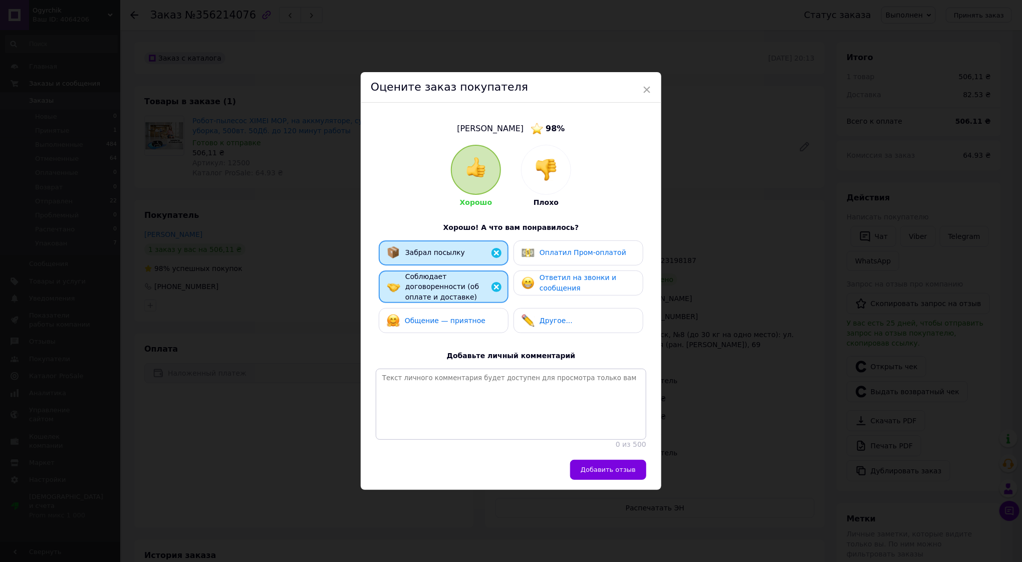
click at [535, 279] on div "Ответил на звонки и сообщения" at bounding box center [578, 283] width 113 height 21
click at [596, 469] on span "Добавить отзыв" at bounding box center [608, 470] width 55 height 8
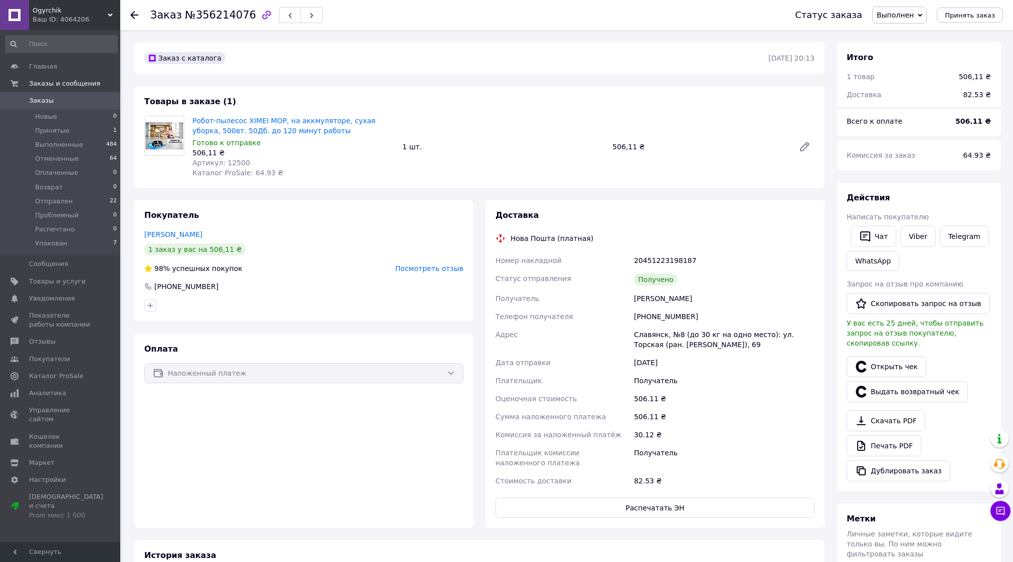
click at [132, 12] on icon at bounding box center [134, 15] width 8 height 8
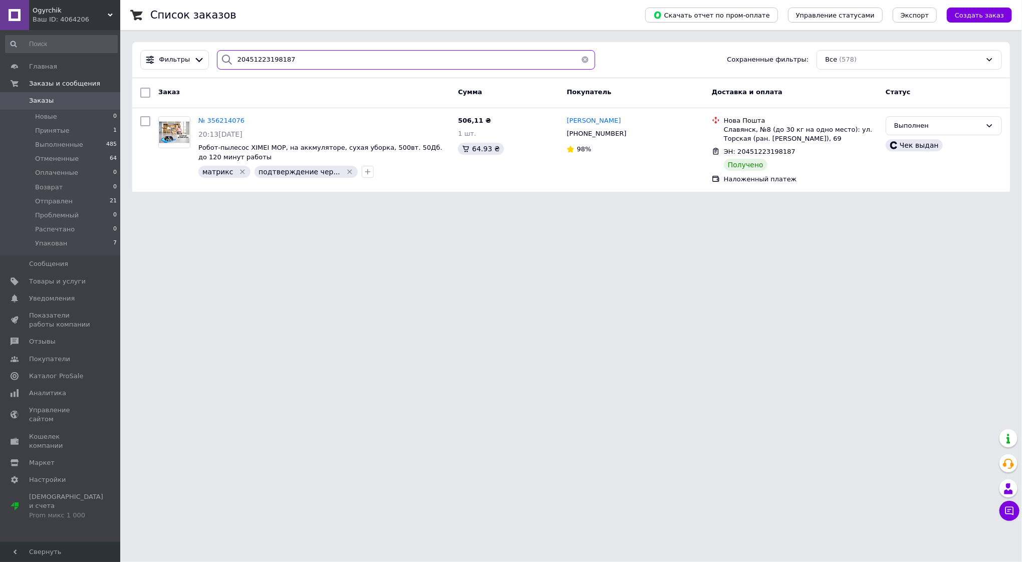
click at [318, 61] on input "20451223198187" at bounding box center [406, 60] width 379 height 20
paste input "540142"
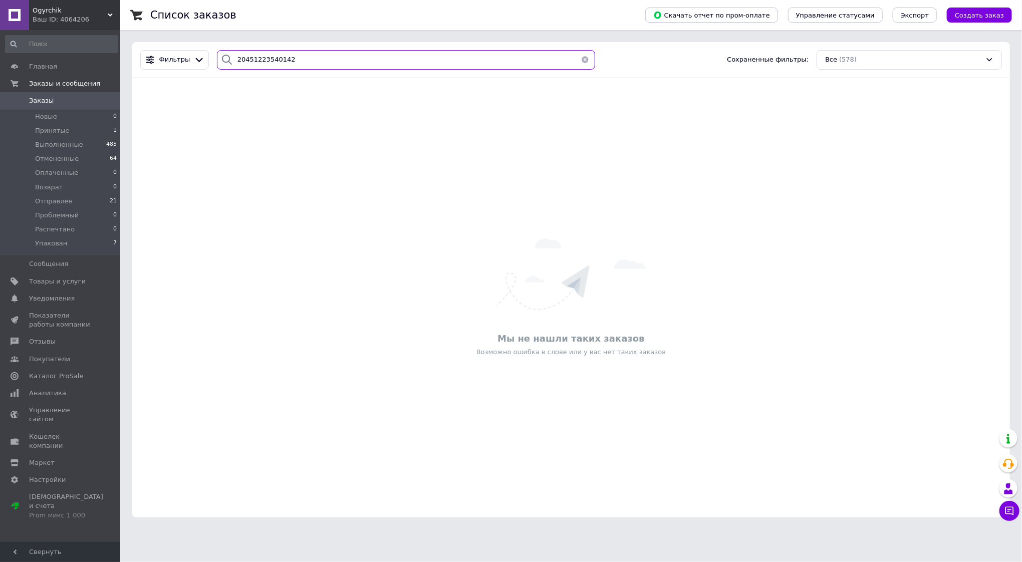
click at [320, 56] on input "20451223540142" at bounding box center [406, 60] width 379 height 20
paste input "0504841543813"
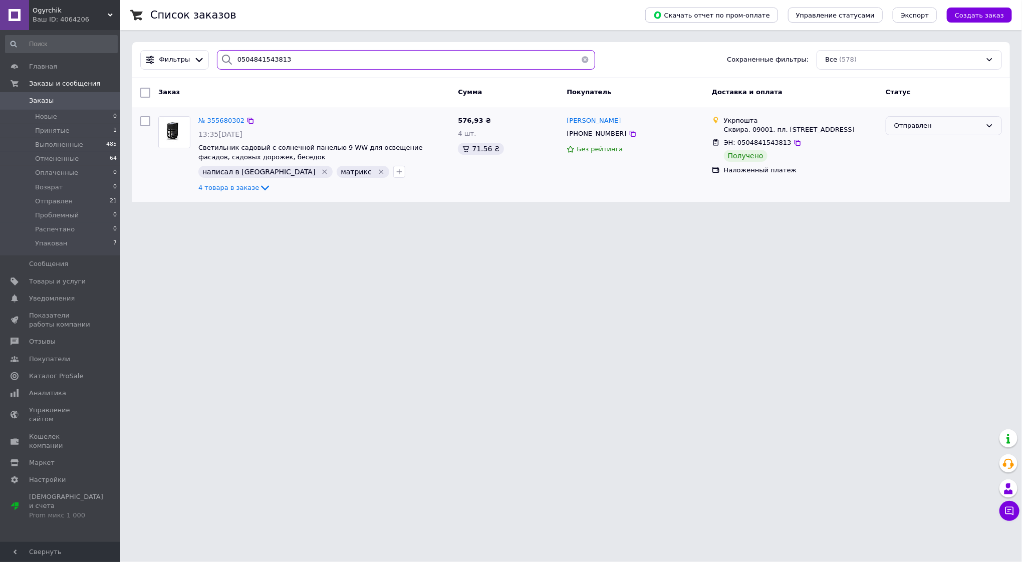
type input "0504841543813"
click at [909, 124] on div "Отправлен" at bounding box center [938, 126] width 87 height 11
click at [923, 164] on li "Выполнен" at bounding box center [944, 165] width 115 height 19
click at [233, 123] on span "№ 355680302" at bounding box center [221, 121] width 46 height 8
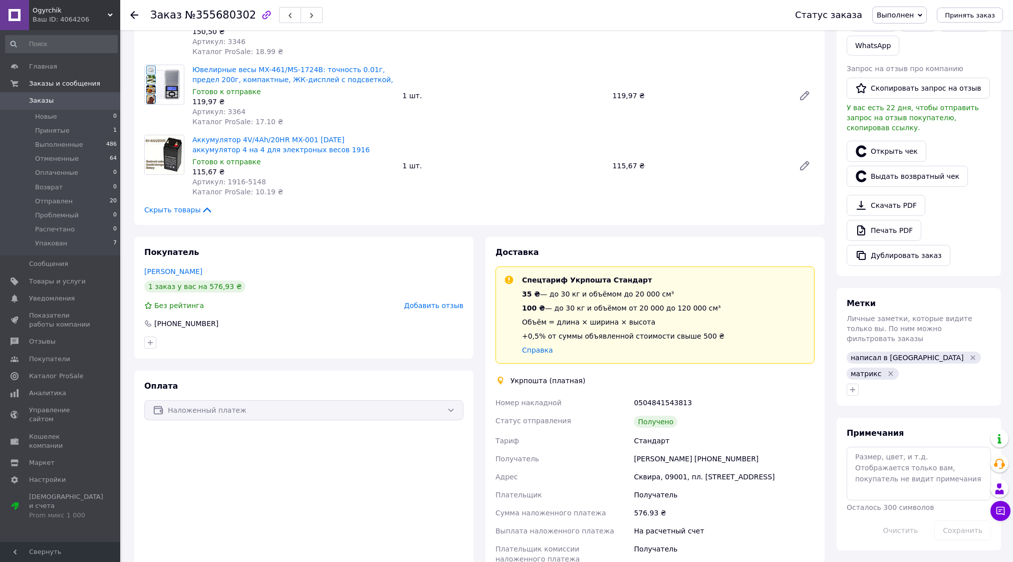
scroll to position [251, 0]
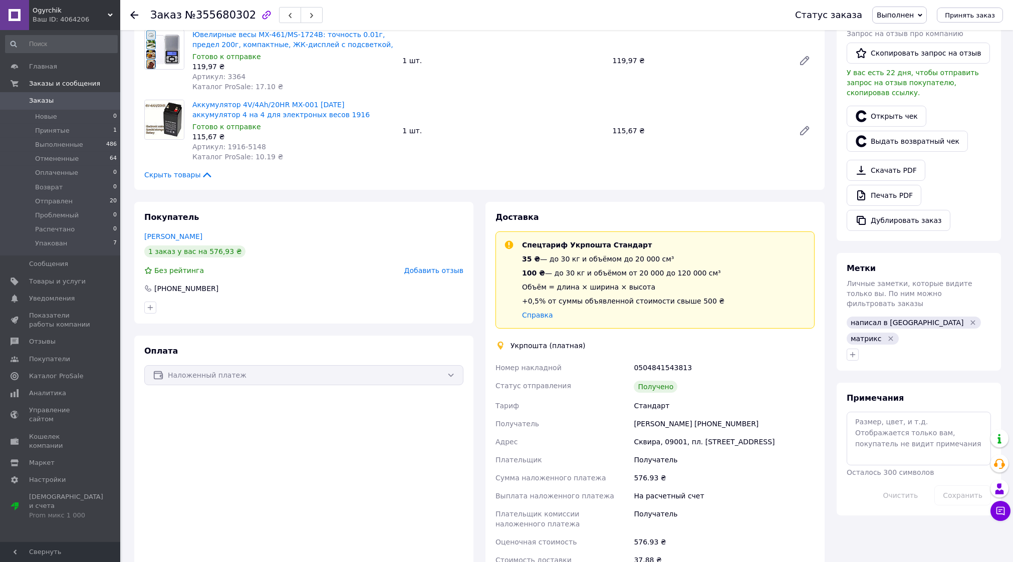
click at [441, 267] on span "Добавить отзыв" at bounding box center [433, 271] width 59 height 8
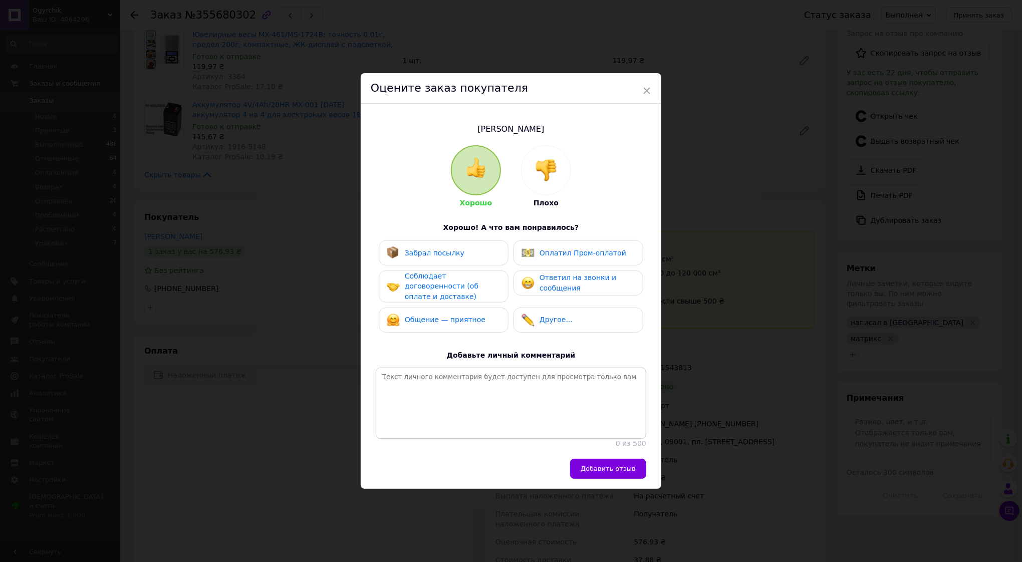
click at [443, 252] on span "Забрал посылку" at bounding box center [435, 253] width 60 height 8
click at [448, 272] on span "Соблюдает договоренности (об оплате и доставке)" at bounding box center [442, 286] width 74 height 29
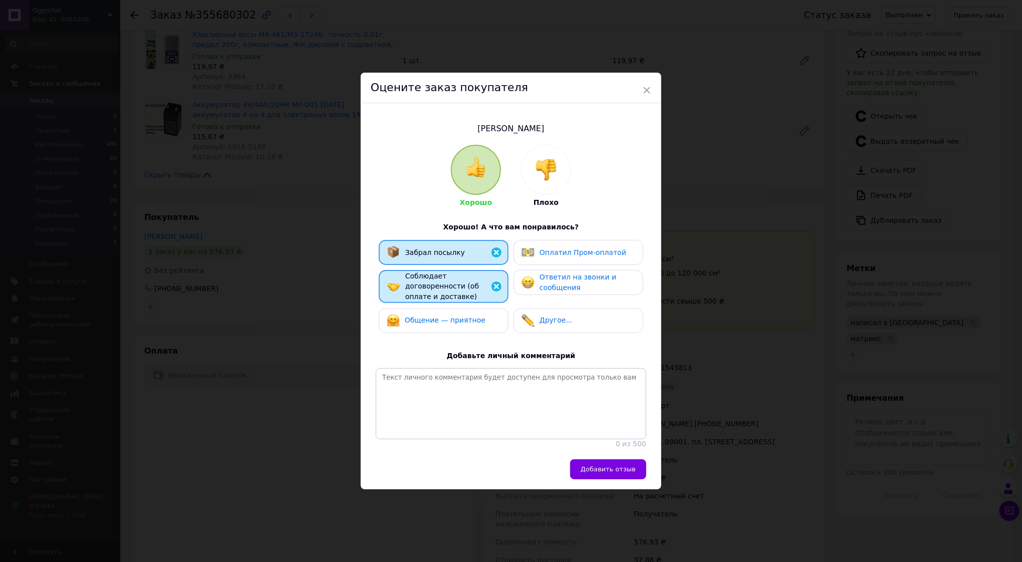
click at [536, 277] on div "Ответил на звонки и сообщения" at bounding box center [578, 282] width 113 height 21
click at [613, 471] on span "Добавить отзыв" at bounding box center [608, 470] width 55 height 8
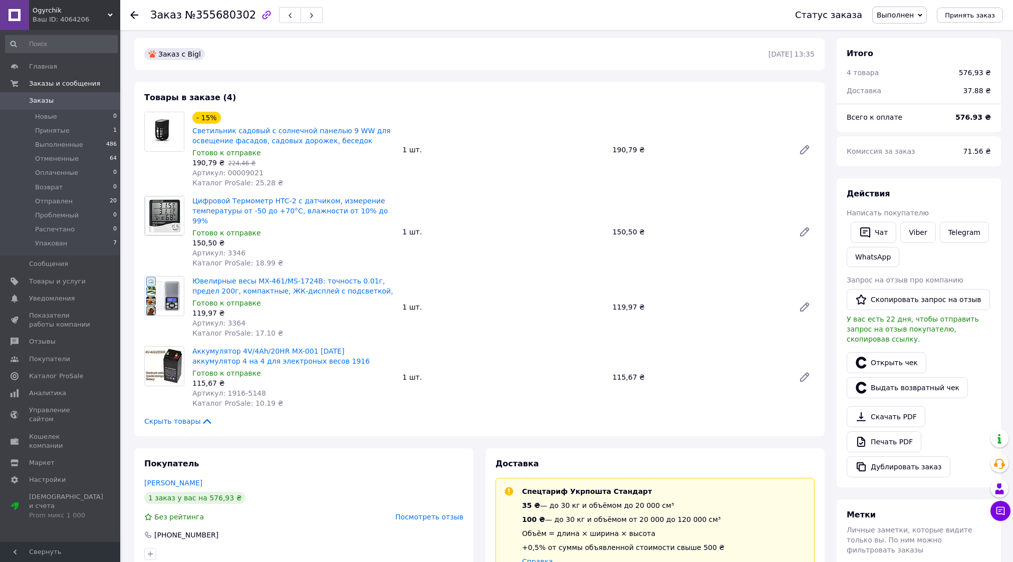
scroll to position [0, 0]
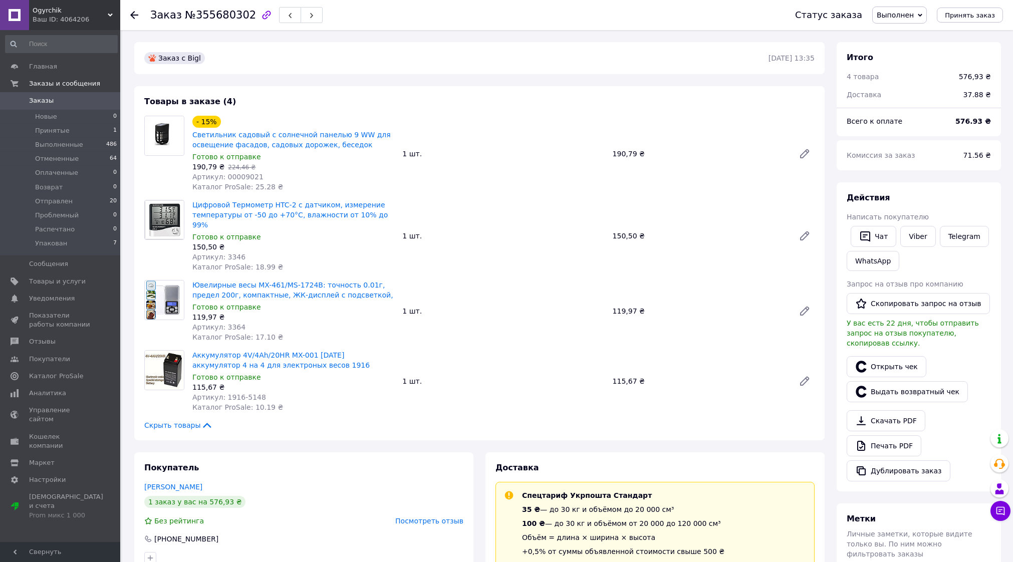
click at [134, 14] on icon at bounding box center [134, 15] width 8 height 8
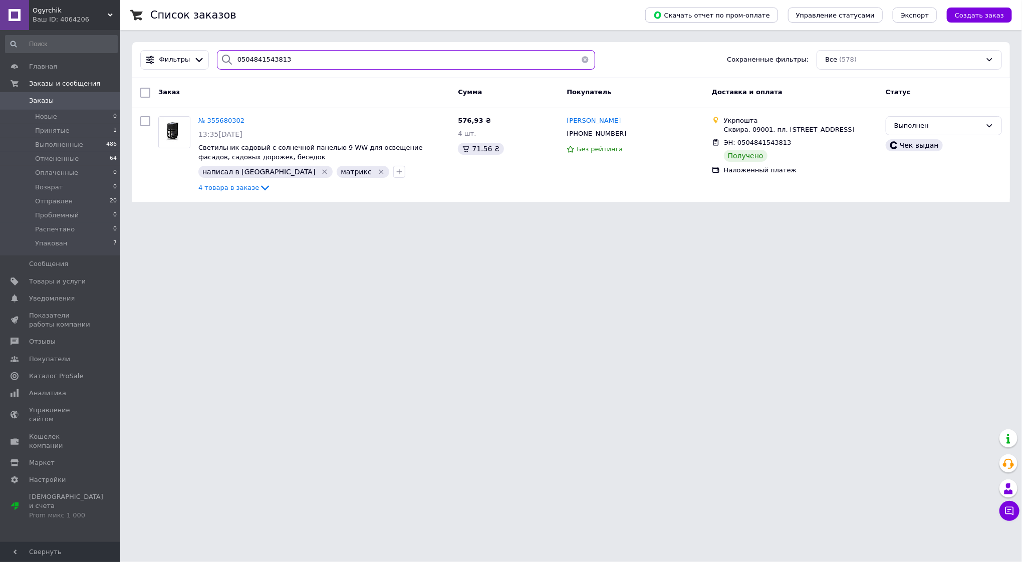
click at [317, 53] on input "0504841543813" at bounding box center [406, 60] width 379 height 20
paste input "442618"
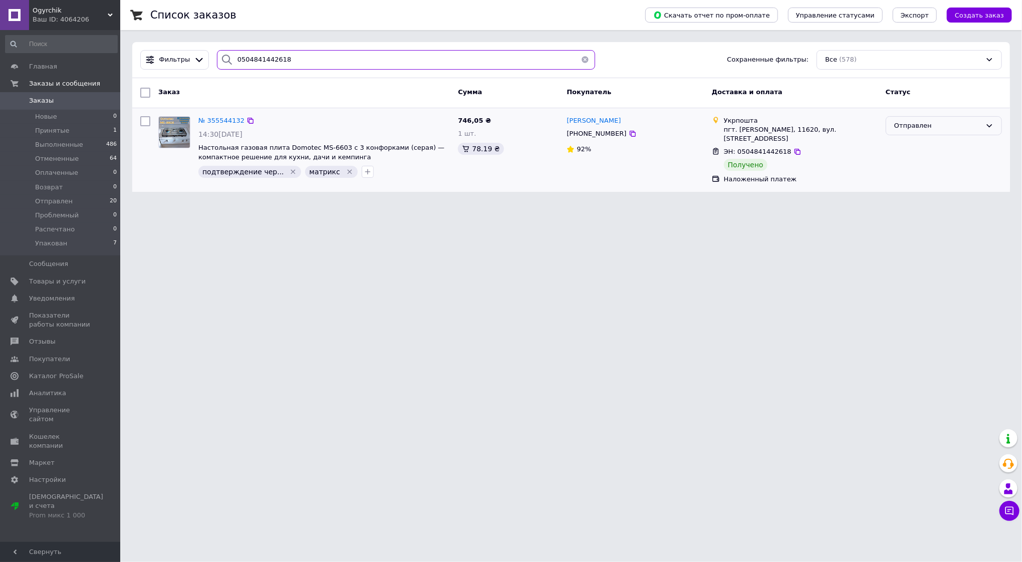
type input "0504841442618"
click at [929, 123] on div "Отправлен" at bounding box center [938, 126] width 87 height 11
click at [916, 168] on li "Выполнен" at bounding box center [944, 165] width 115 height 19
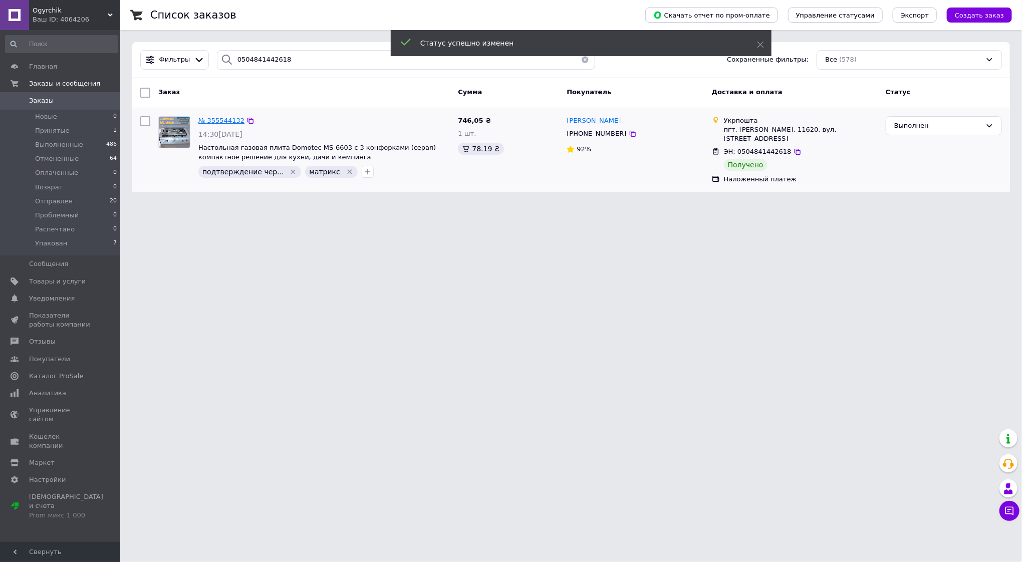
click at [223, 120] on span "№ 355544132" at bounding box center [221, 121] width 46 height 8
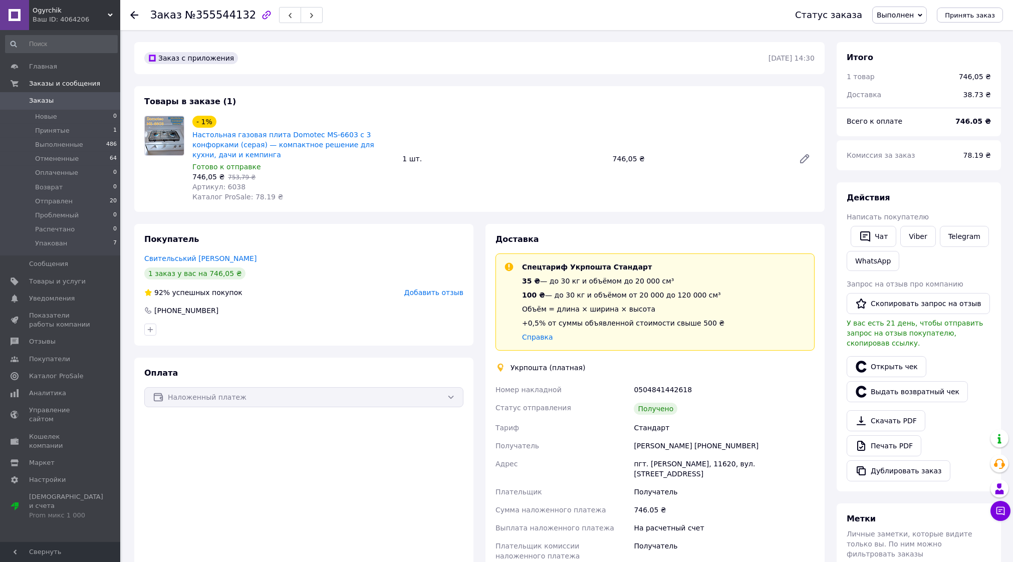
scroll to position [42, 0]
click at [436, 289] on span "Добавить отзыв" at bounding box center [433, 293] width 59 height 8
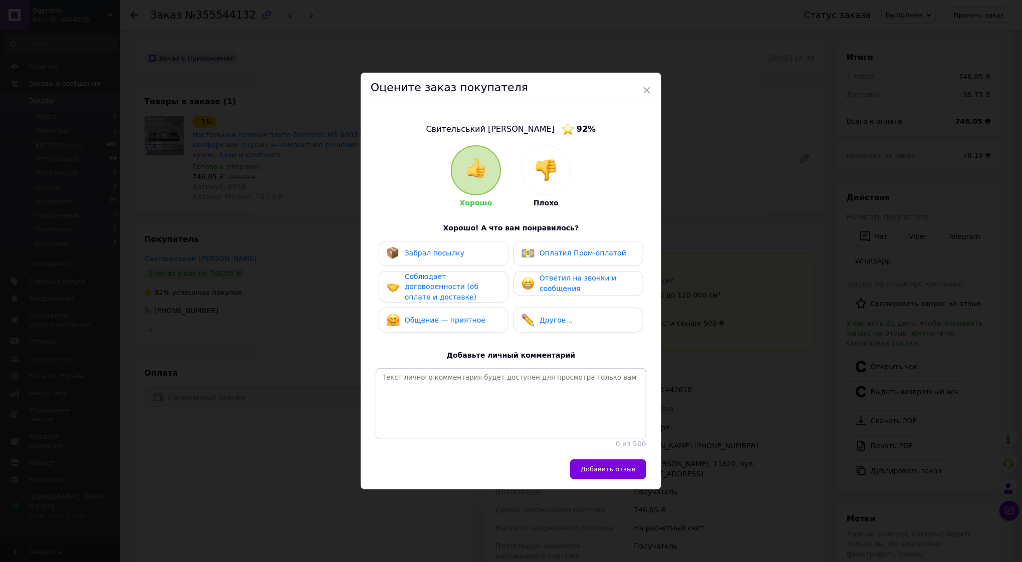
click at [457, 252] on div "Забрал посылку" at bounding box center [444, 253] width 114 height 13
click at [454, 283] on span "Соблюдает договоренности (об оплате и доставке)" at bounding box center [442, 287] width 74 height 29
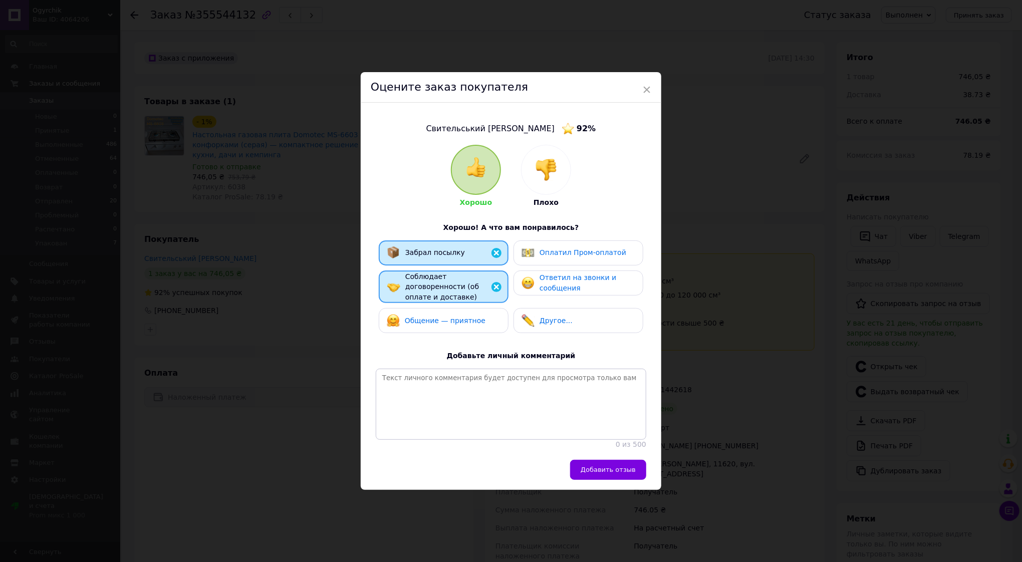
click at [563, 281] on span "Ответил на звонки и сообщения" at bounding box center [578, 283] width 77 height 19
click at [606, 480] on button "Добавить отзыв" at bounding box center [608, 470] width 76 height 20
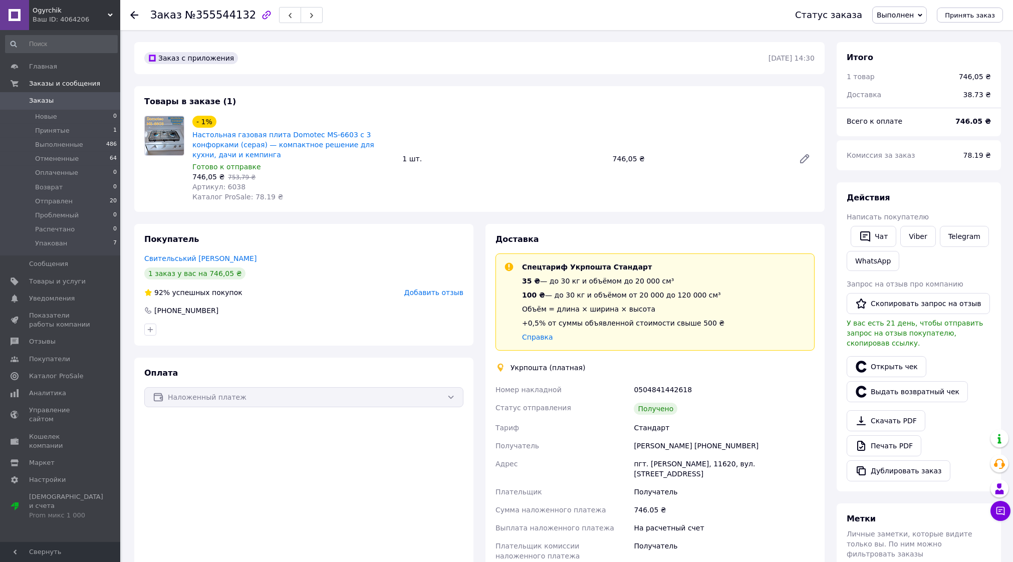
click at [134, 14] on icon at bounding box center [134, 15] width 8 height 8
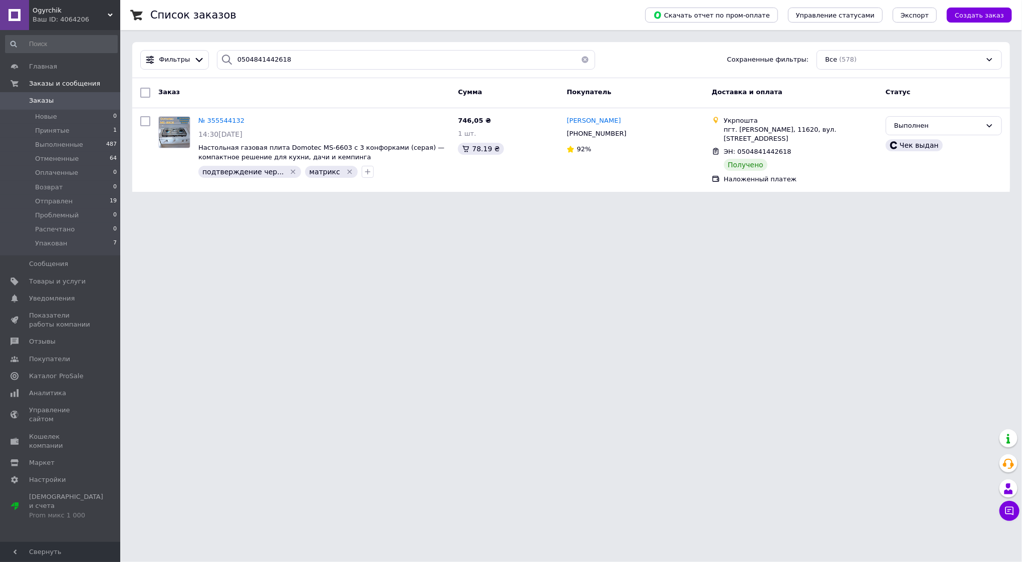
click at [304, 49] on div "Фильтры 0504841442618 Сохраненные фильтры: Все (578)" at bounding box center [571, 60] width 878 height 36
click at [303, 52] on input "0504841442618" at bounding box center [406, 60] width 379 height 20
paste input "626395"
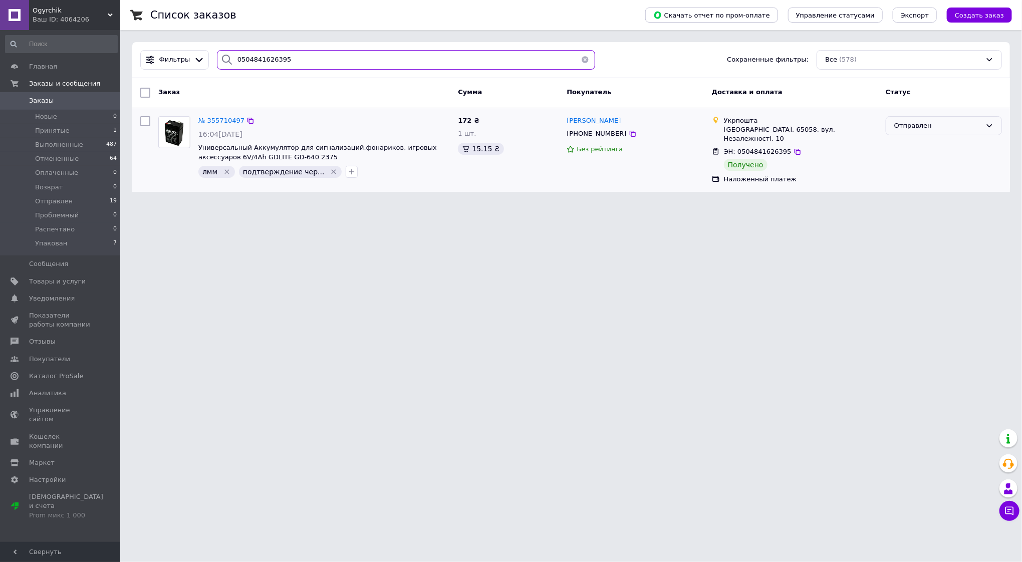
type input "0504841626395"
click at [919, 123] on div "Отправлен" at bounding box center [938, 126] width 87 height 11
click at [921, 166] on li "Выполнен" at bounding box center [944, 165] width 115 height 19
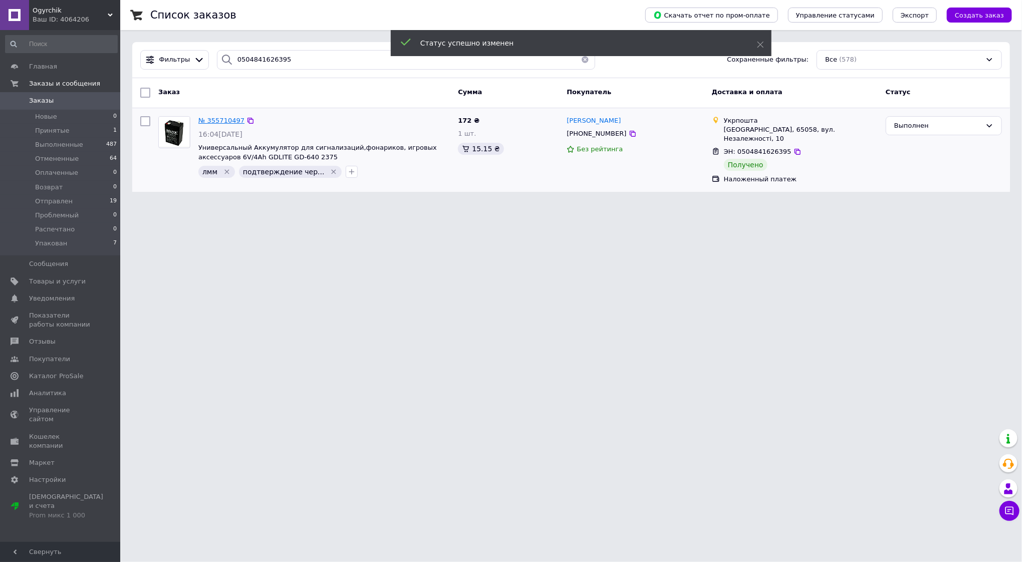
click at [219, 117] on span "№ 355710497" at bounding box center [221, 121] width 46 height 8
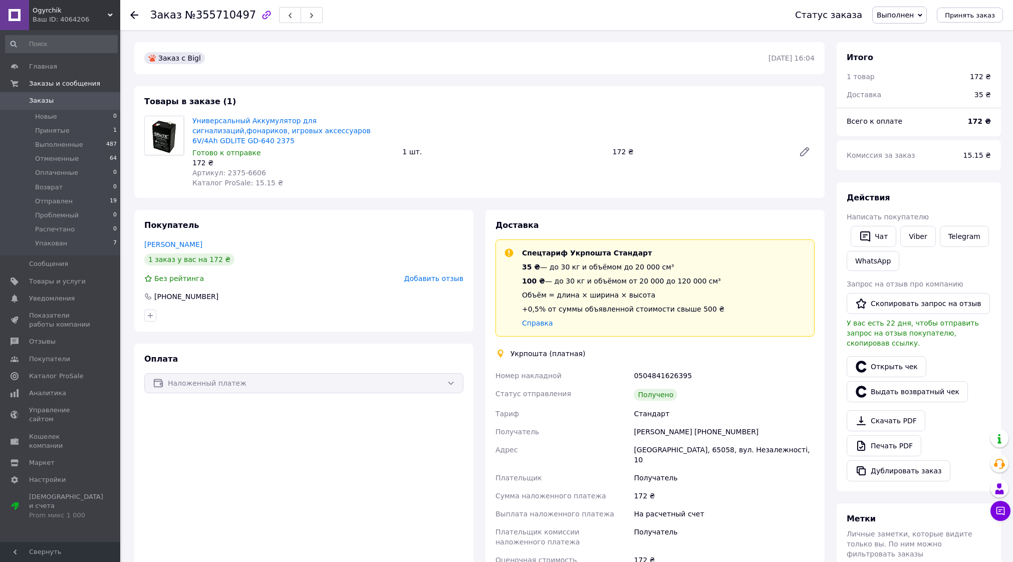
scroll to position [162, 0]
click at [434, 275] on span "Добавить отзыв" at bounding box center [433, 279] width 59 height 8
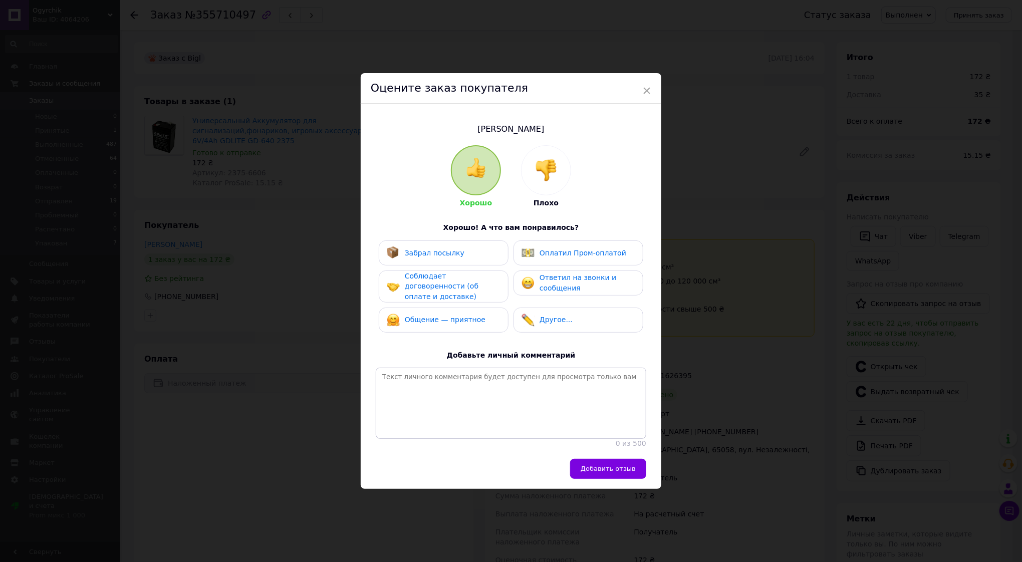
click at [435, 252] on span "Забрал посылку" at bounding box center [435, 253] width 60 height 8
click at [440, 273] on span "Соблюдает договоренности (об оплате и доставке)" at bounding box center [442, 286] width 74 height 29
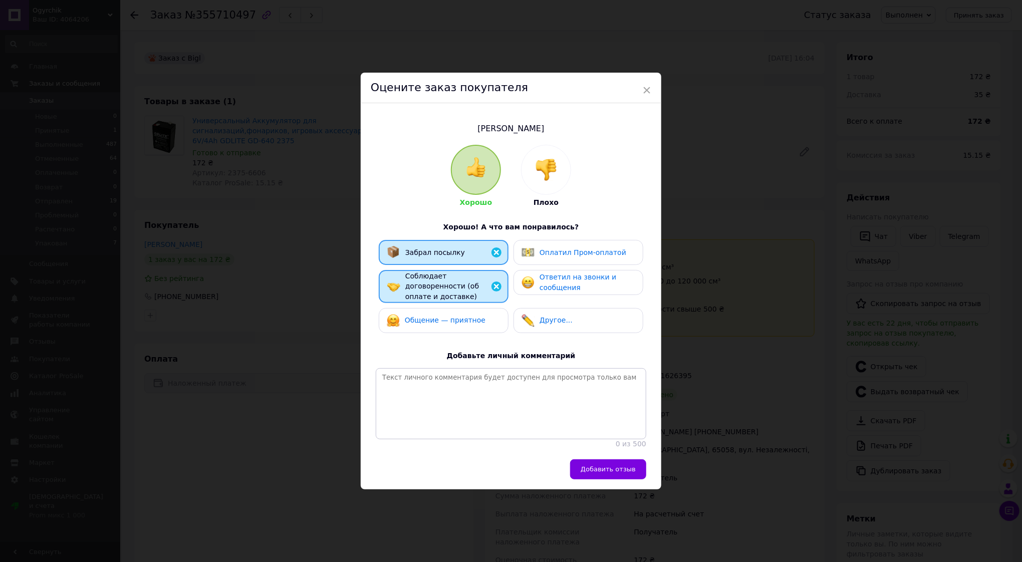
click at [532, 277] on img at bounding box center [528, 282] width 13 height 13
click at [603, 471] on span "Добавить отзыв" at bounding box center [608, 470] width 55 height 8
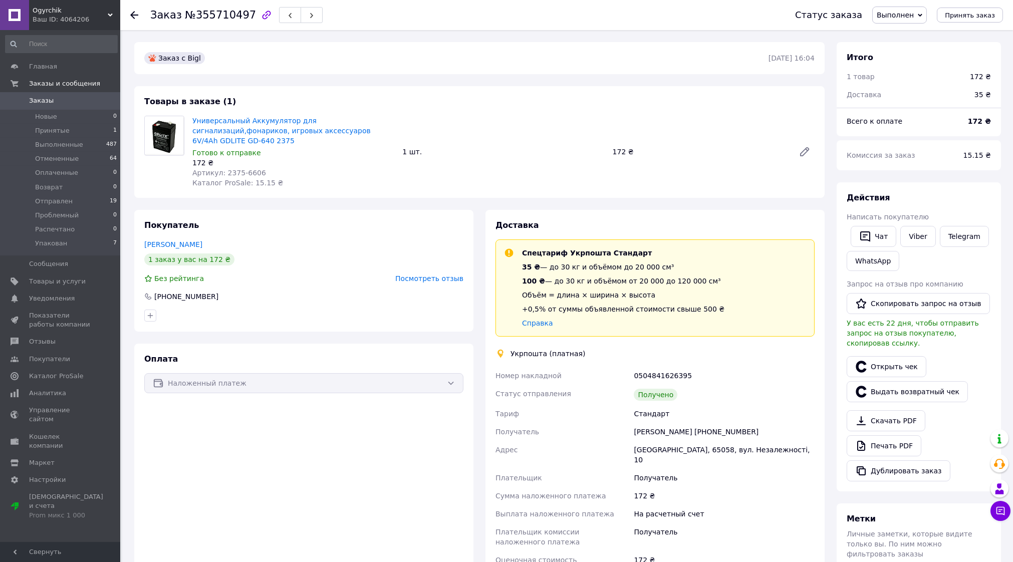
click at [134, 14] on icon at bounding box center [134, 15] width 8 height 8
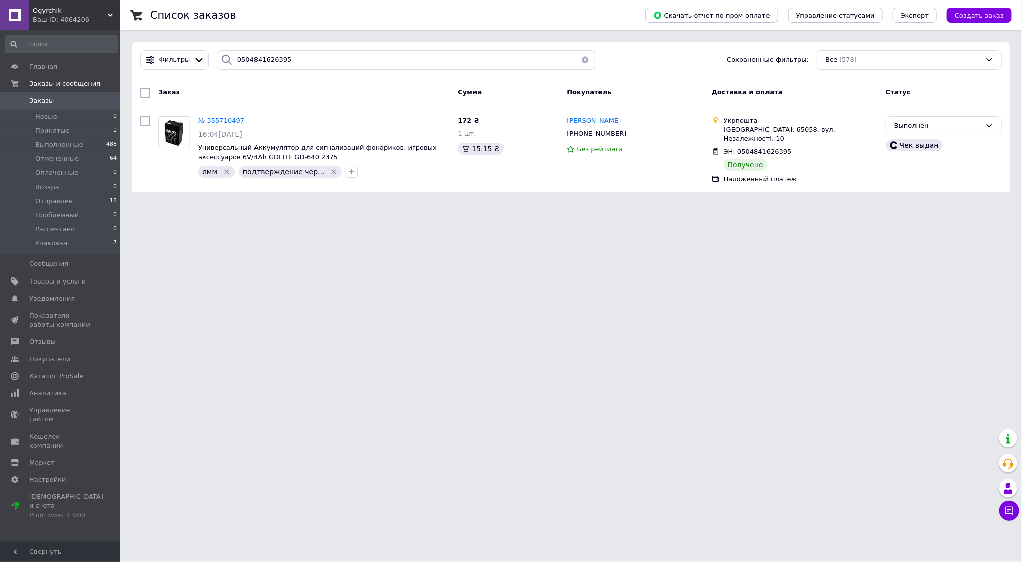
click at [307, 42] on div "Фильтры 0504841626395 Сохраненные фильтры: Все (578)" at bounding box center [571, 60] width 878 height 36
click at [307, 47] on div "Фильтры 0504841626395 Сохраненные фильтры: Все (578)" at bounding box center [571, 60] width 878 height 36
click at [304, 60] on input "0504841626395" at bounding box center [406, 60] width 379 height 20
paste input "193197"
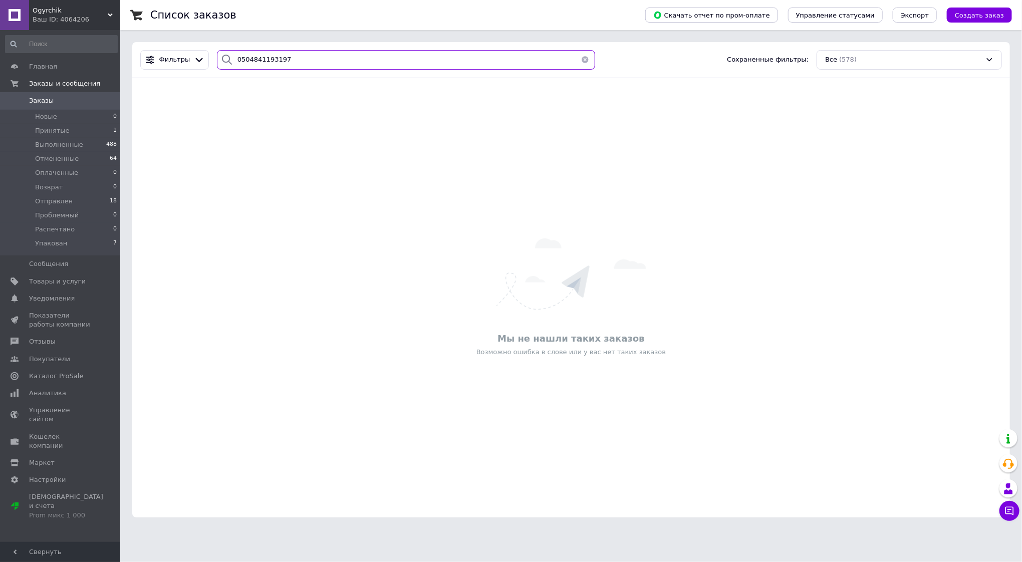
type input "0504841193197"
click at [280, 61] on input "0504841193197" at bounding box center [406, 60] width 379 height 20
click at [295, 60] on input "0504841193197" at bounding box center [406, 60] width 379 height 20
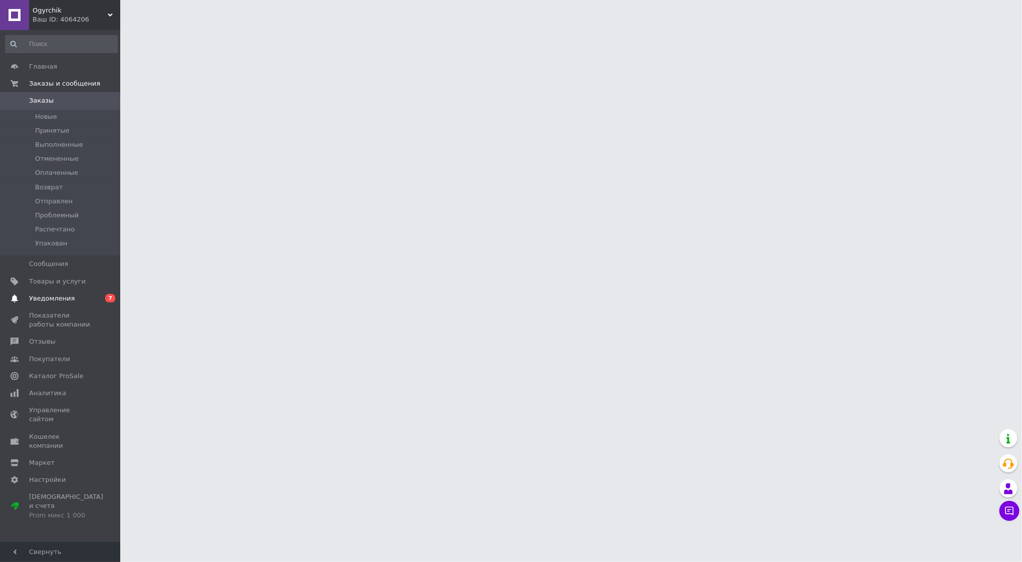
click at [86, 294] on span "Уведомления" at bounding box center [61, 298] width 64 height 9
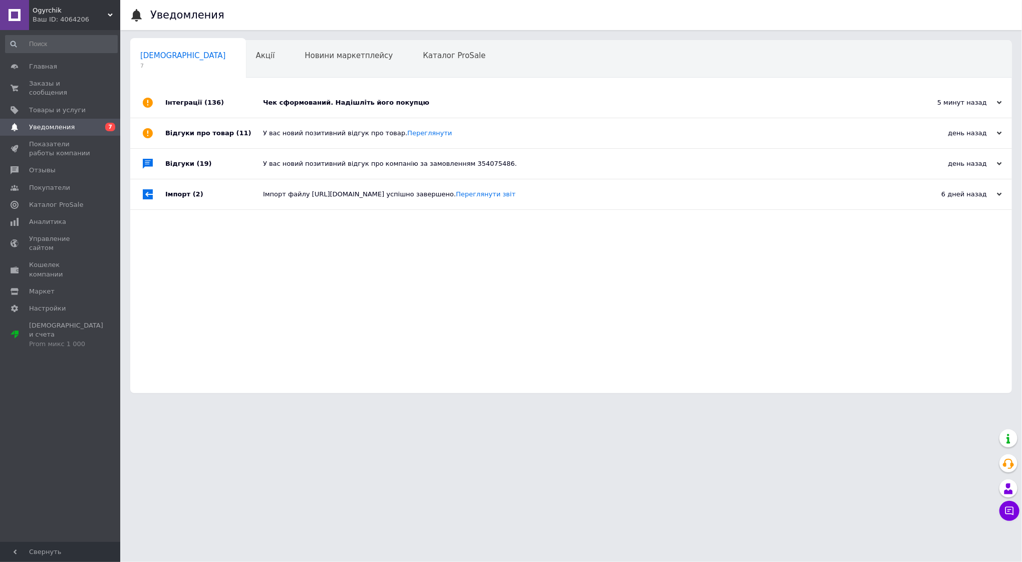
click at [366, 99] on div "Чек сформований. Надішліть його покупцю" at bounding box center [582, 102] width 639 height 9
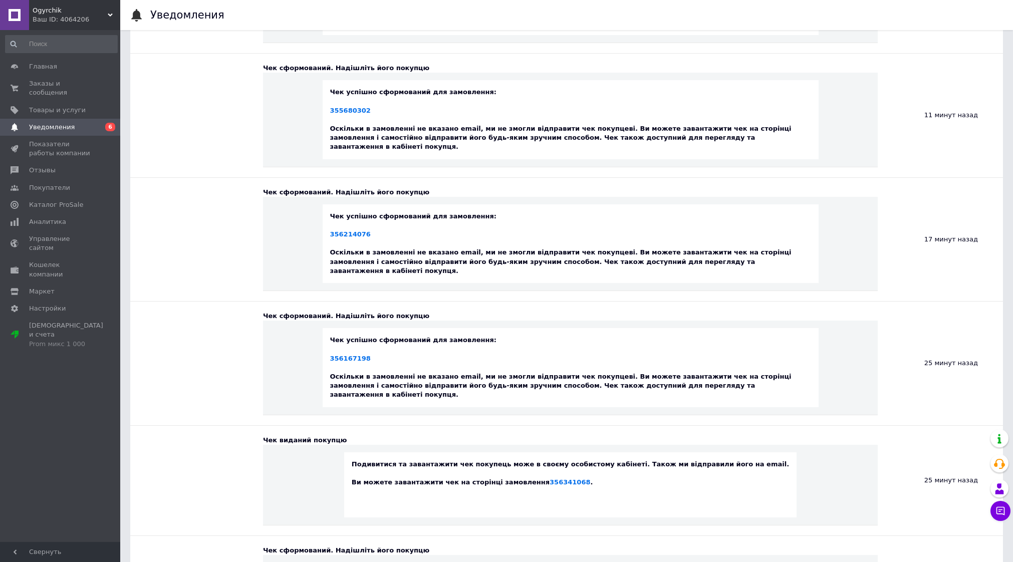
scroll to position [376, 0]
